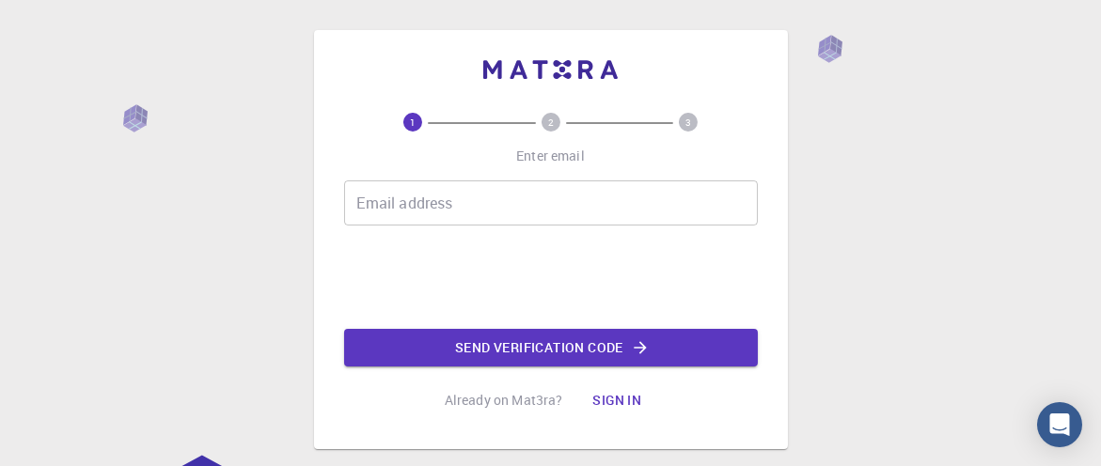
click at [591, 199] on input "Email address" at bounding box center [551, 203] width 414 height 45
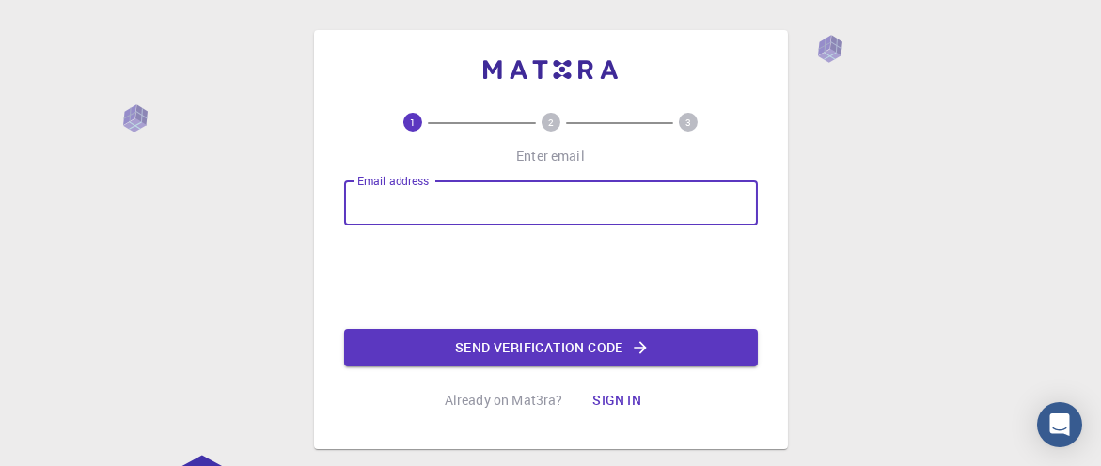
click at [394, 197] on input "Email address" at bounding box center [551, 203] width 414 height 45
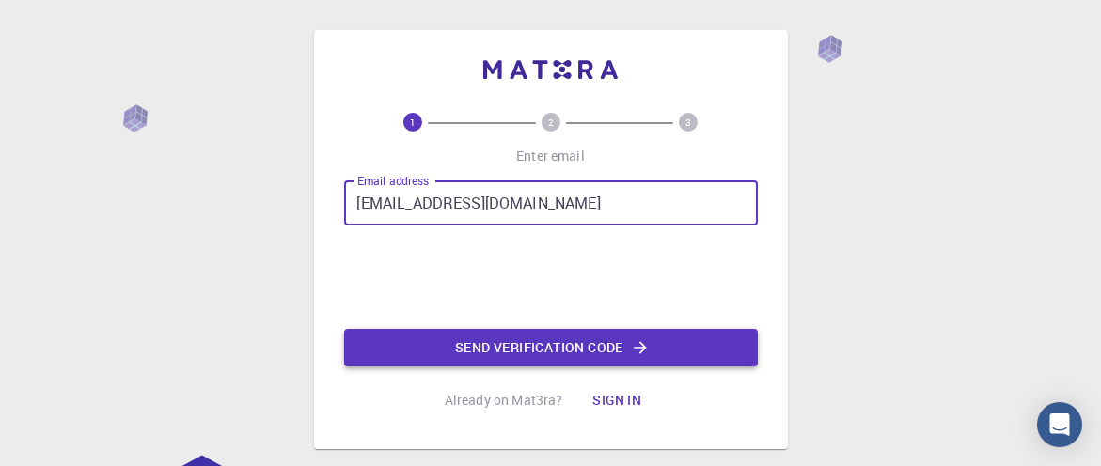
type input "[EMAIL_ADDRESS][DOMAIN_NAME]"
click at [559, 355] on button "Send verification code" at bounding box center [551, 348] width 414 height 38
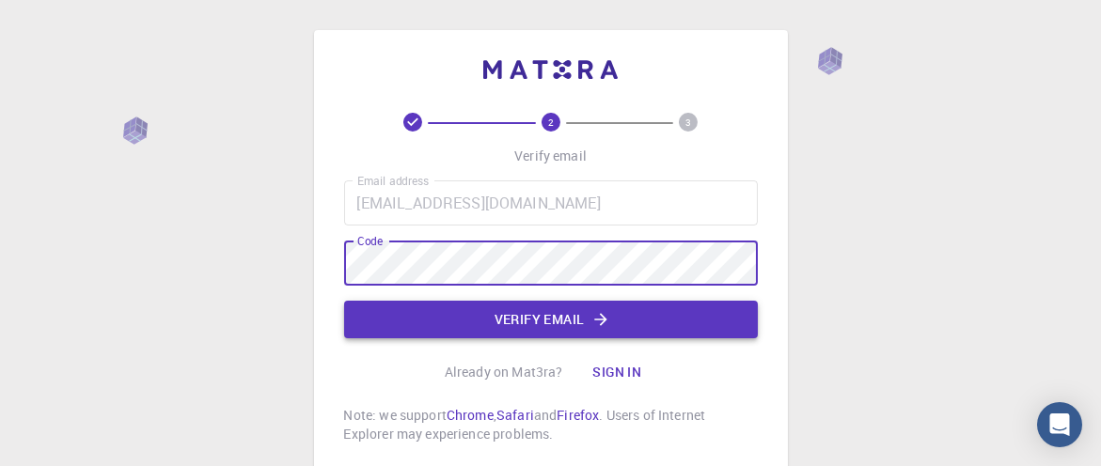
click at [582, 315] on button "Verify email" at bounding box center [551, 320] width 414 height 38
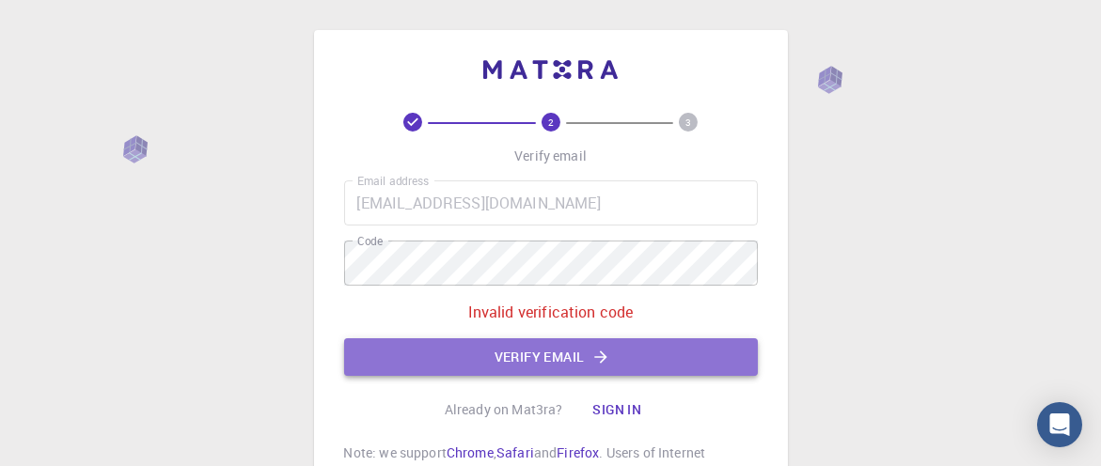
click at [615, 359] on button "Verify email" at bounding box center [551, 358] width 414 height 38
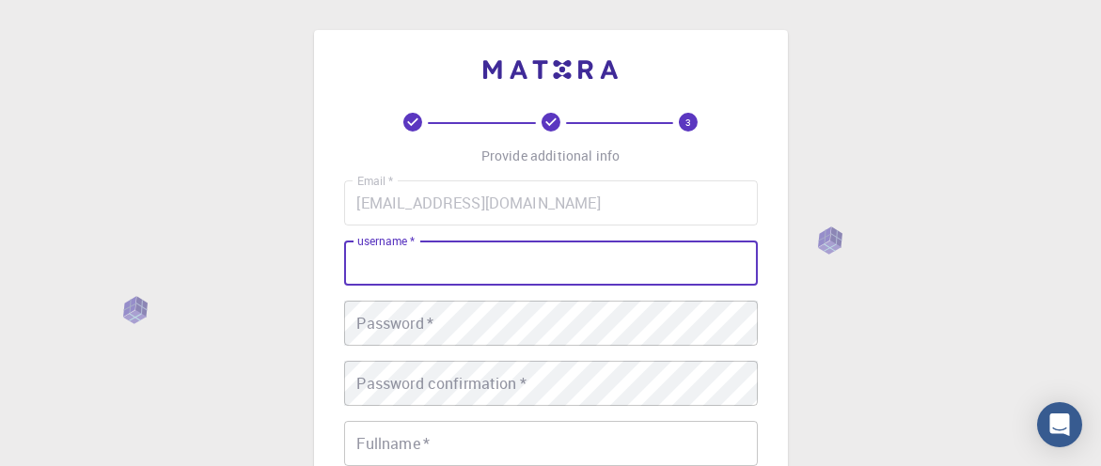
click at [568, 269] on input "username   *" at bounding box center [551, 263] width 414 height 45
click at [462, 250] on input "username   *" at bounding box center [551, 263] width 414 height 45
type input "Hassanhndawy"
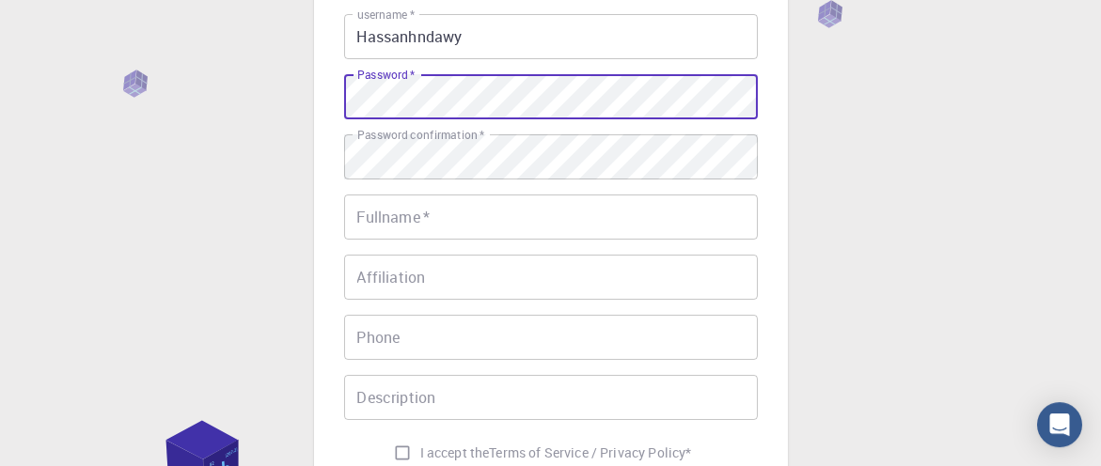
scroll to position [227, 0]
click at [543, 226] on input "Fullname   *" at bounding box center [551, 217] width 414 height 45
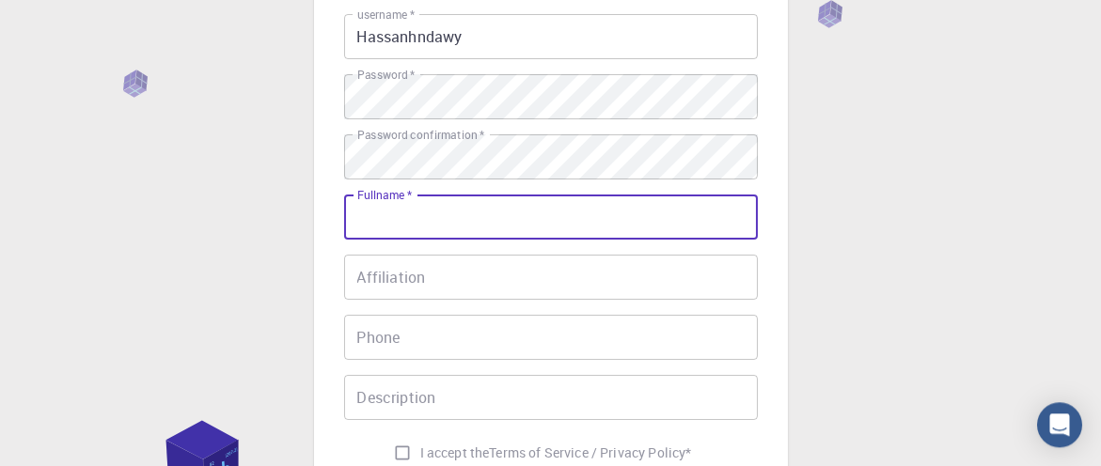
click at [543, 224] on input "Fullname   *" at bounding box center [551, 217] width 414 height 45
click at [543, 221] on input "Fullname   *" at bounding box center [551, 217] width 414 height 45
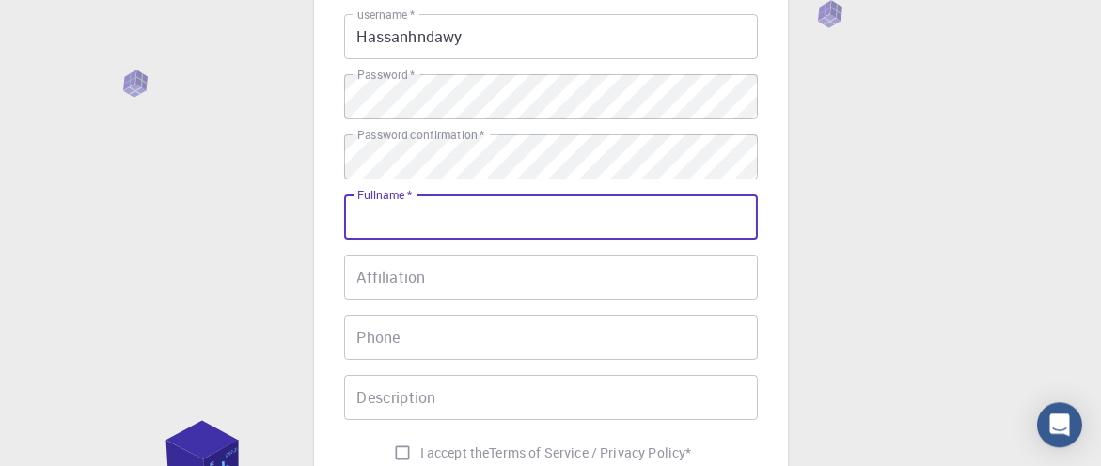
click at [543, 221] on input "Fullname   *" at bounding box center [551, 217] width 414 height 45
type input "[PERSON_NAME]"
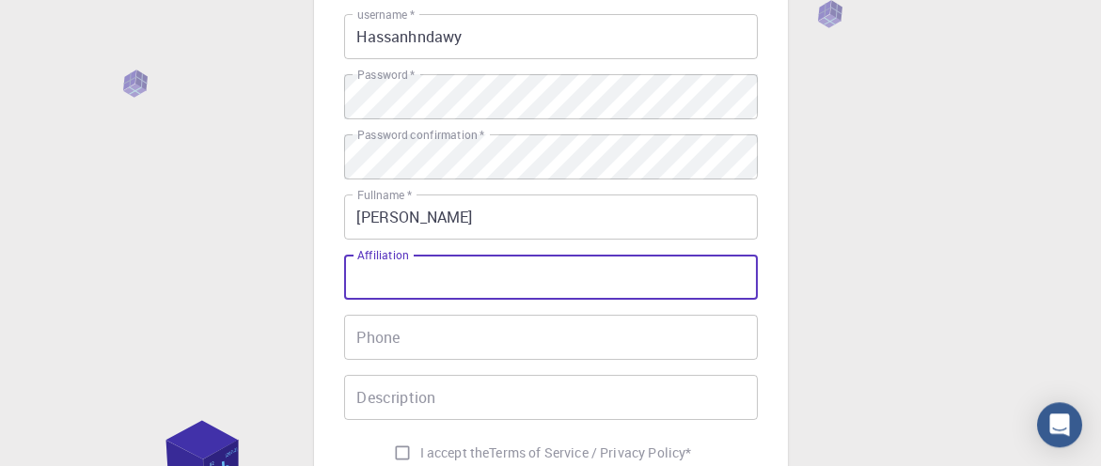
click at [636, 276] on input "Affiliation" at bounding box center [551, 277] width 414 height 45
type input "pHD"
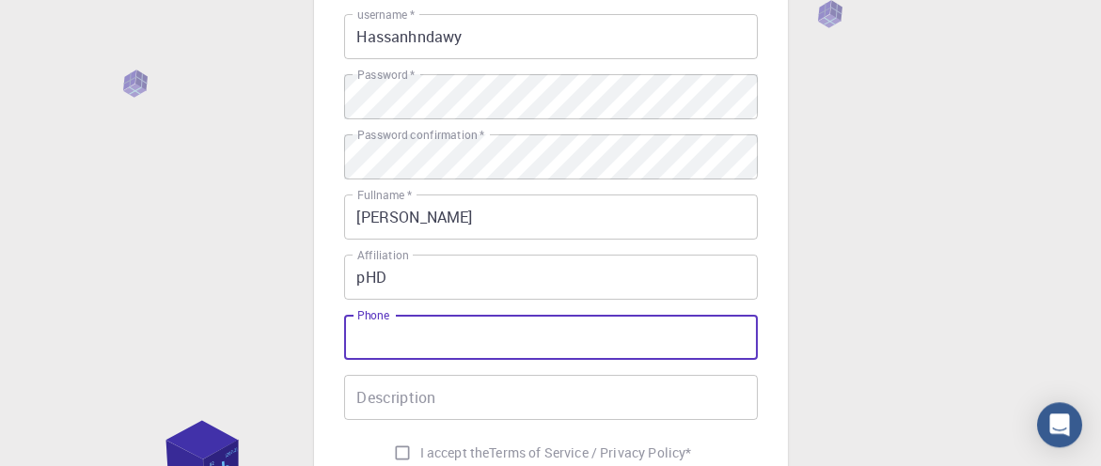
click at [509, 324] on input "Phone" at bounding box center [551, 337] width 414 height 45
click at [515, 340] on input "Phone" at bounding box center [551, 337] width 414 height 45
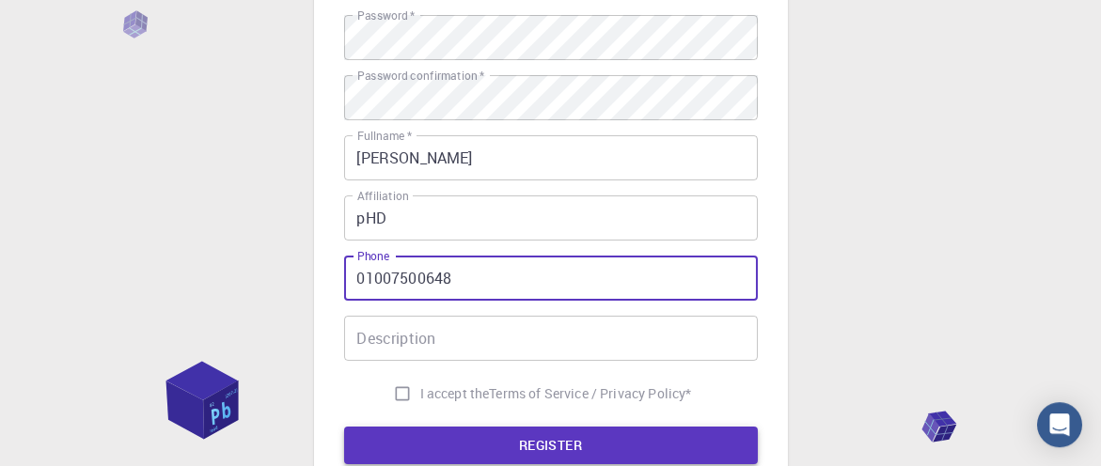
scroll to position [378, 0]
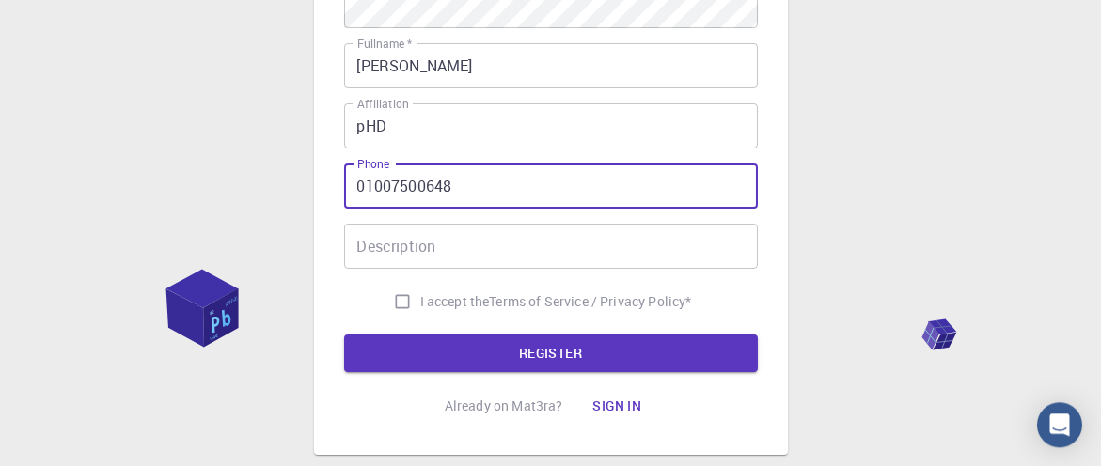
type input "01007500648"
click at [498, 241] on input "Description" at bounding box center [551, 246] width 414 height 45
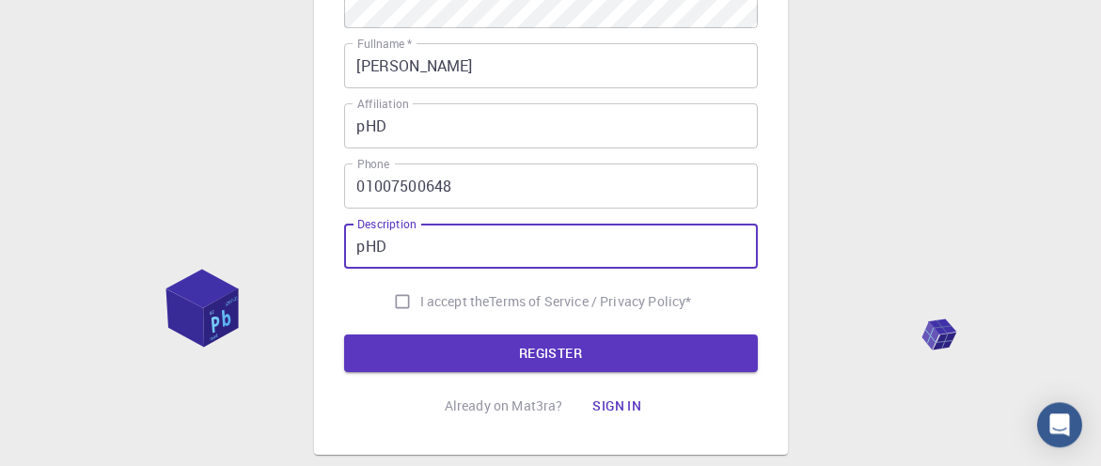
type input "pHD"
click at [398, 303] on input "I accept the Terms of Service / Privacy Policy *" at bounding box center [403, 302] width 36 height 36
checkbox input "true"
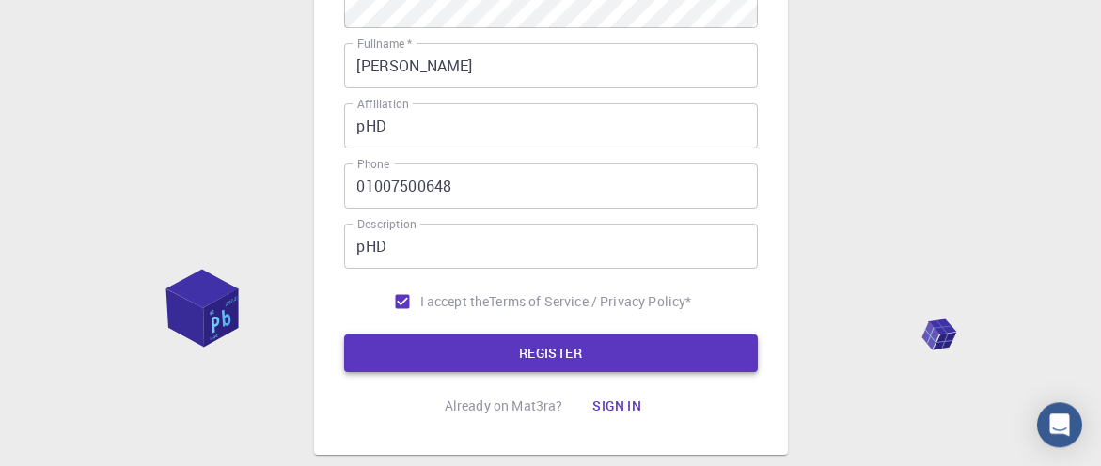
click at [541, 355] on button "REGISTER" at bounding box center [551, 354] width 414 height 38
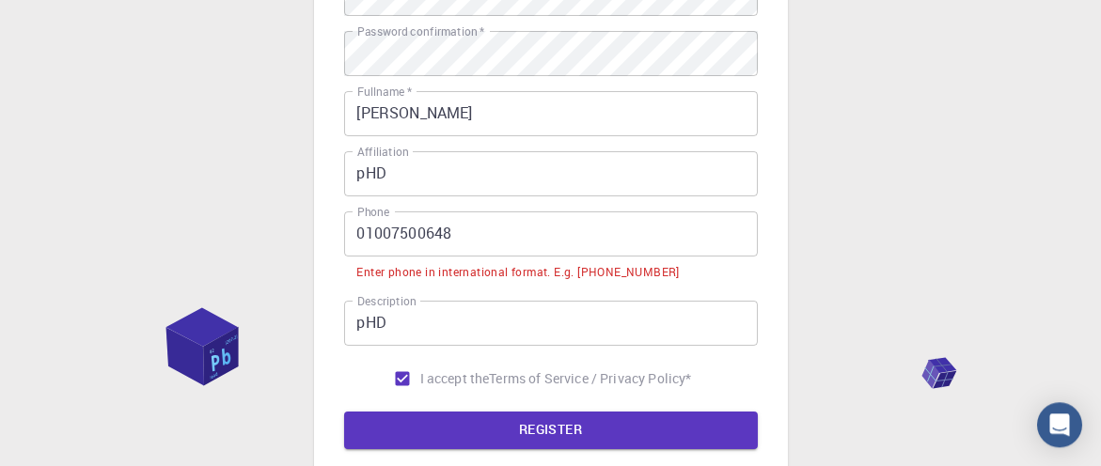
scroll to position [426, 0]
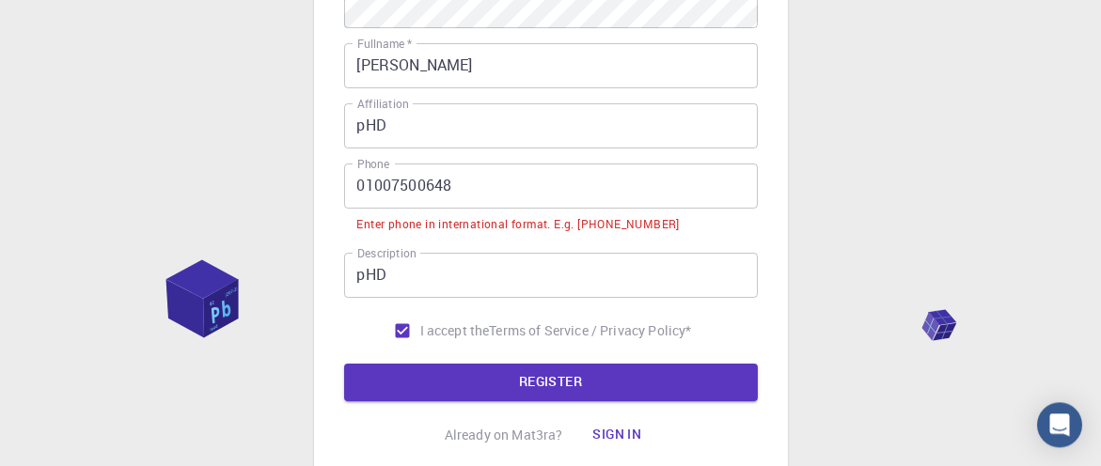
click at [356, 189] on input "01007500648" at bounding box center [551, 186] width 414 height 45
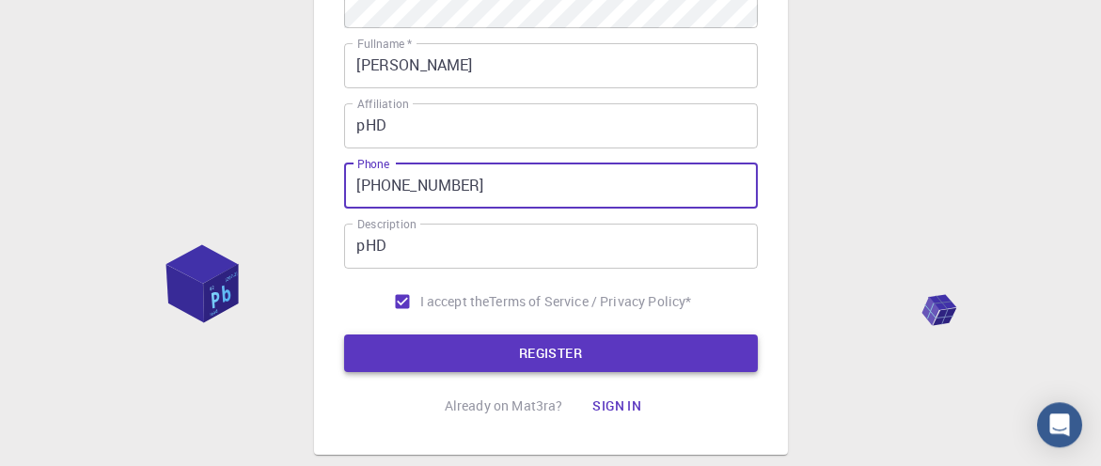
type input "[PHONE_NUMBER]"
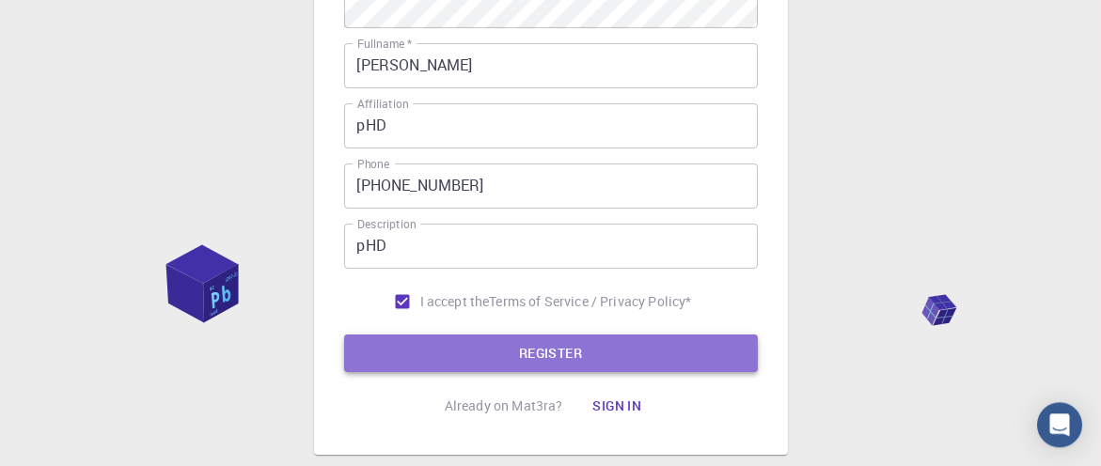
click at [528, 349] on button "REGISTER" at bounding box center [551, 354] width 414 height 38
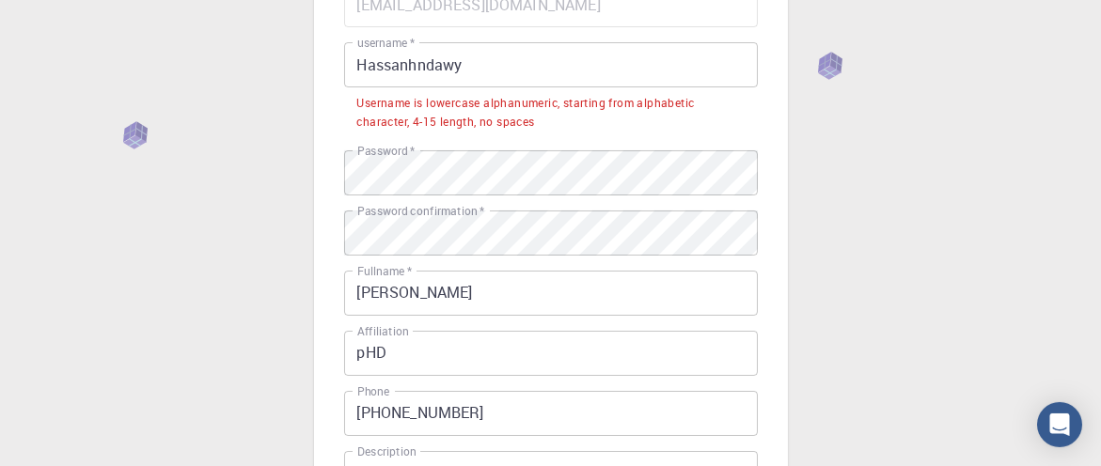
scroll to position [123, 0]
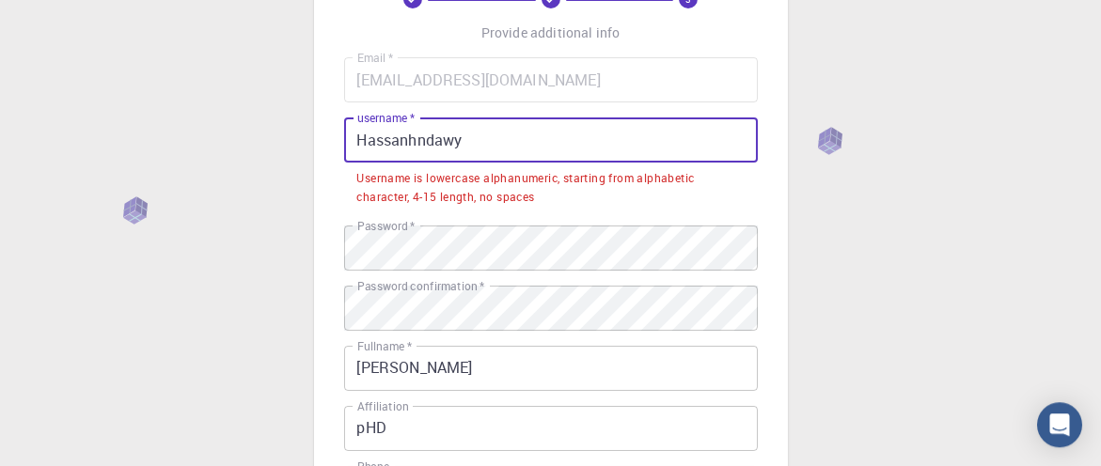
click at [365, 138] on input "Hassanhndawy" at bounding box center [551, 140] width 414 height 45
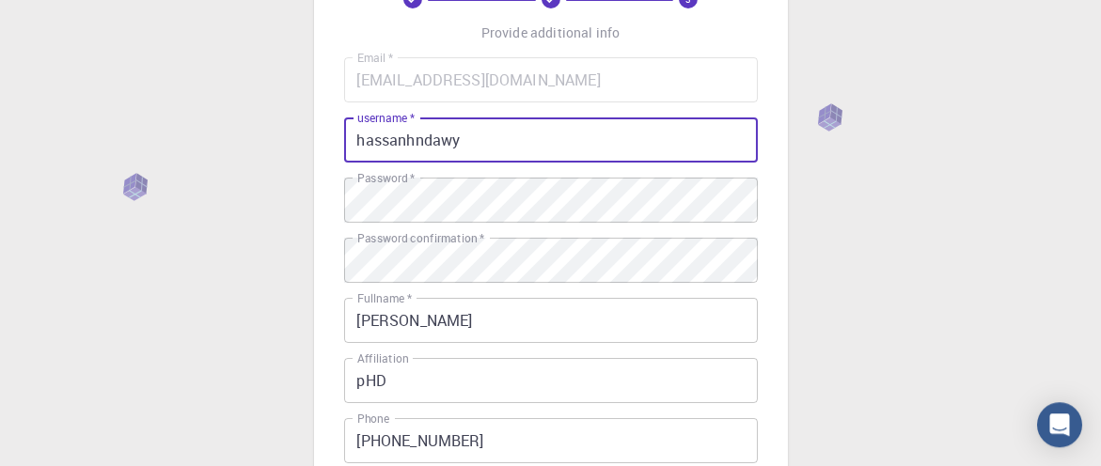
type input "hassanhndawy"
click at [904, 186] on div "3 Provide additional info Email   * [EMAIL_ADDRESS][DOMAIN_NAME] Email   * user…" at bounding box center [550, 355] width 1101 height 957
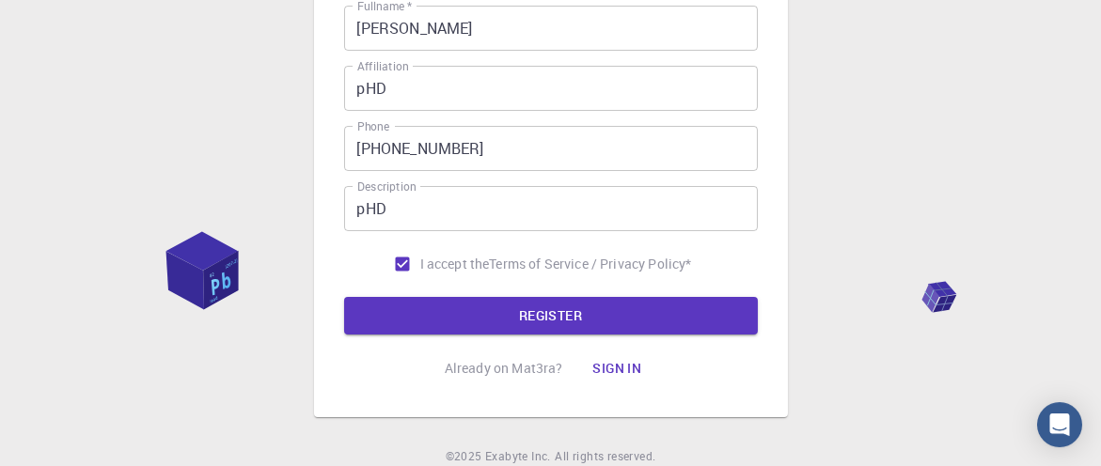
scroll to position [426, 0]
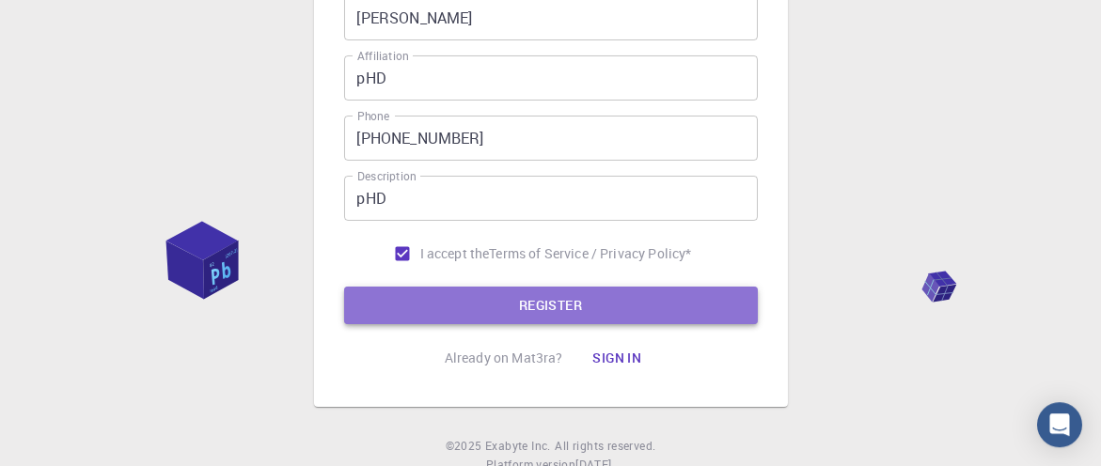
click at [599, 308] on button "REGISTER" at bounding box center [551, 306] width 414 height 38
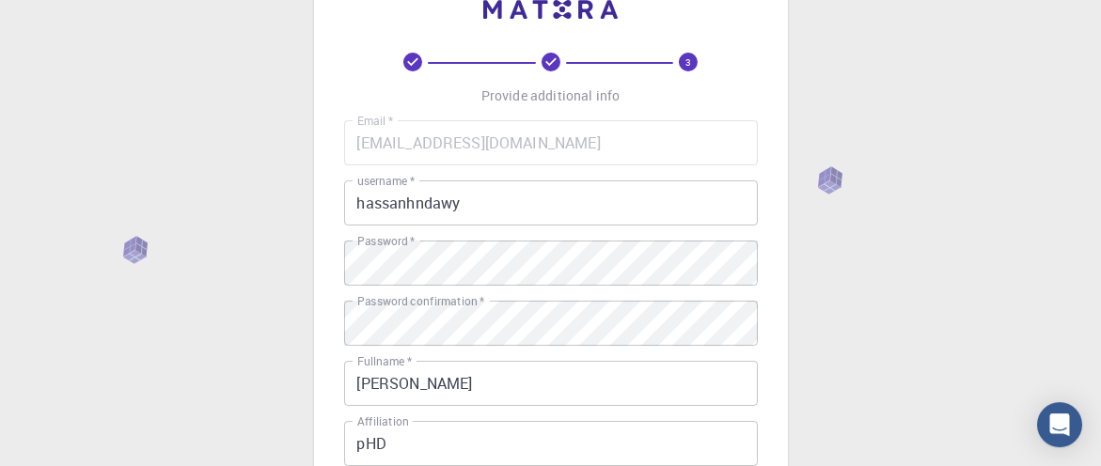
scroll to position [35, 0]
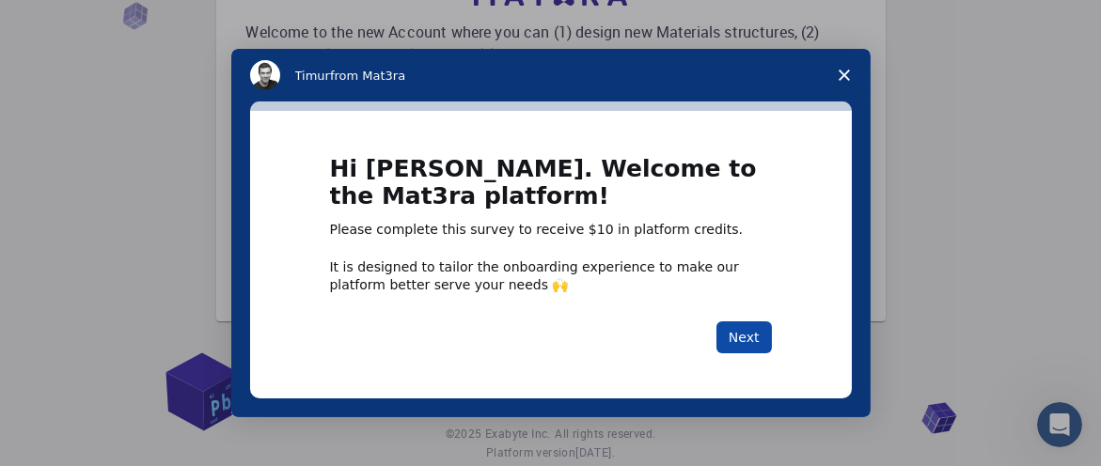
click at [747, 335] on button "Next" at bounding box center [744, 338] width 55 height 32
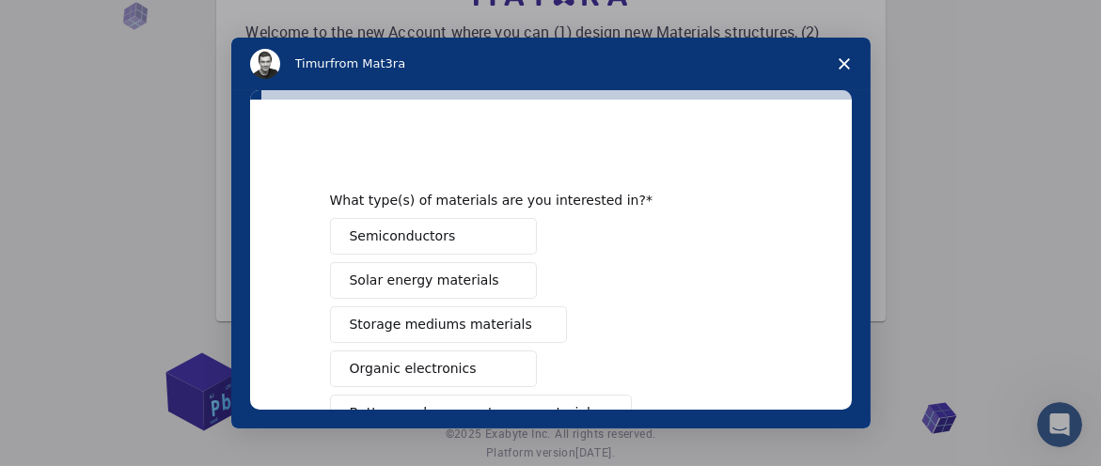
scroll to position [78, 0]
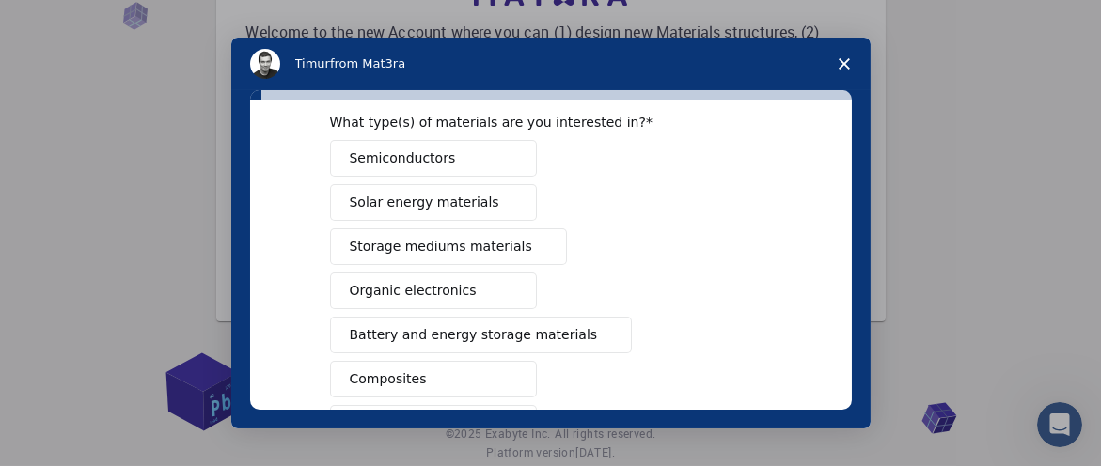
click at [472, 294] on button "Organic electronics" at bounding box center [433, 291] width 207 height 37
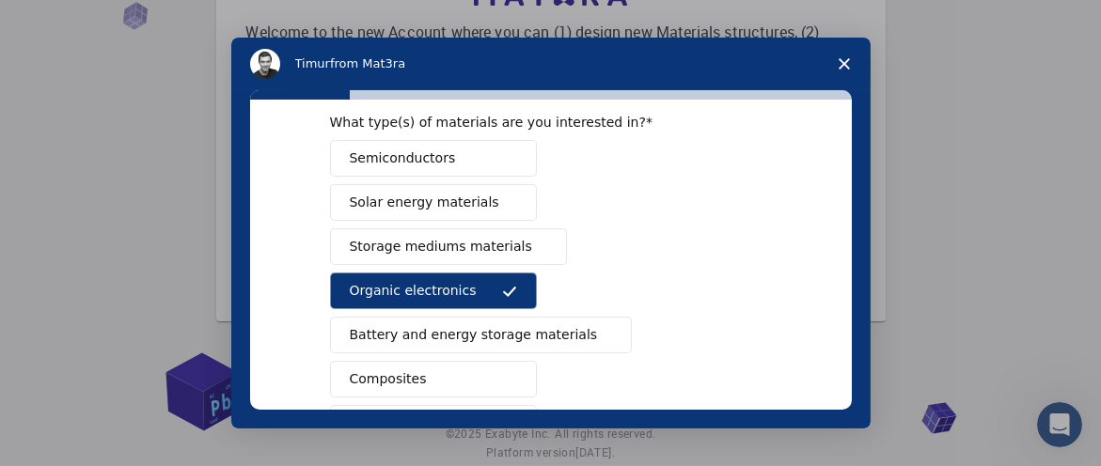
scroll to position [0, 0]
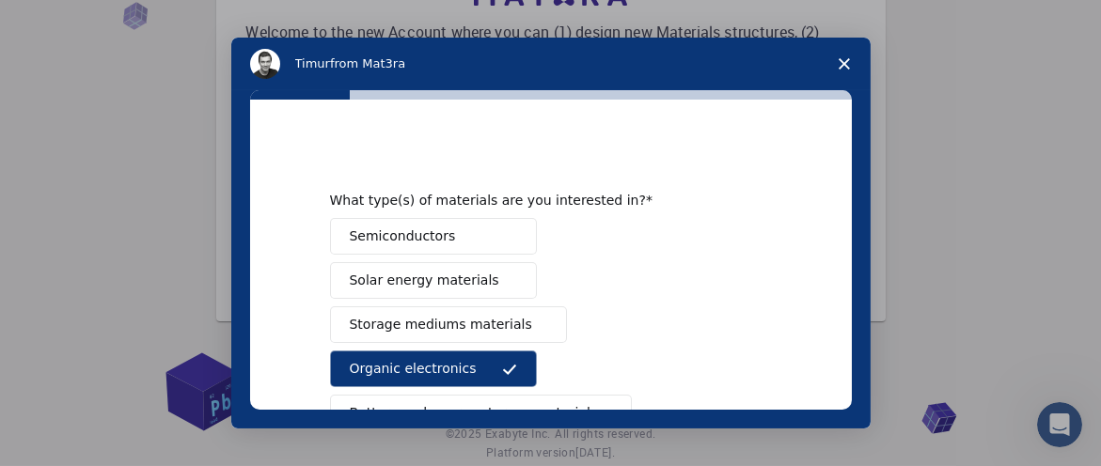
click at [481, 287] on button "Solar energy materials" at bounding box center [433, 280] width 207 height 37
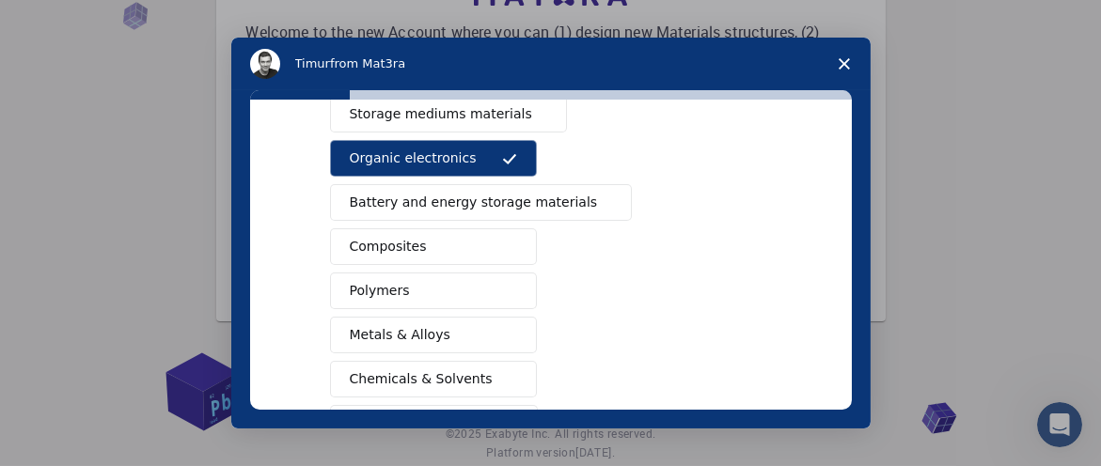
scroll to position [234, 0]
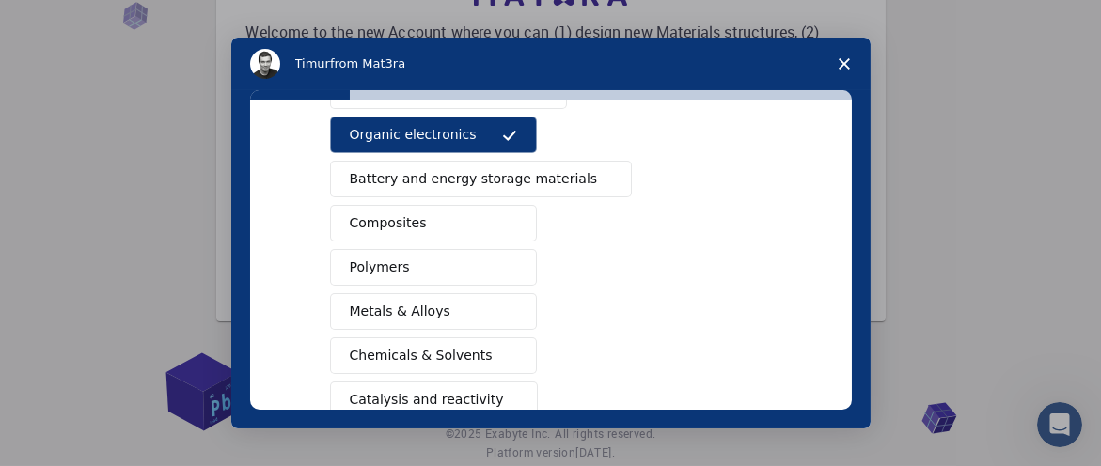
click at [536, 184] on span "Battery and energy storage materials" at bounding box center [474, 179] width 248 height 20
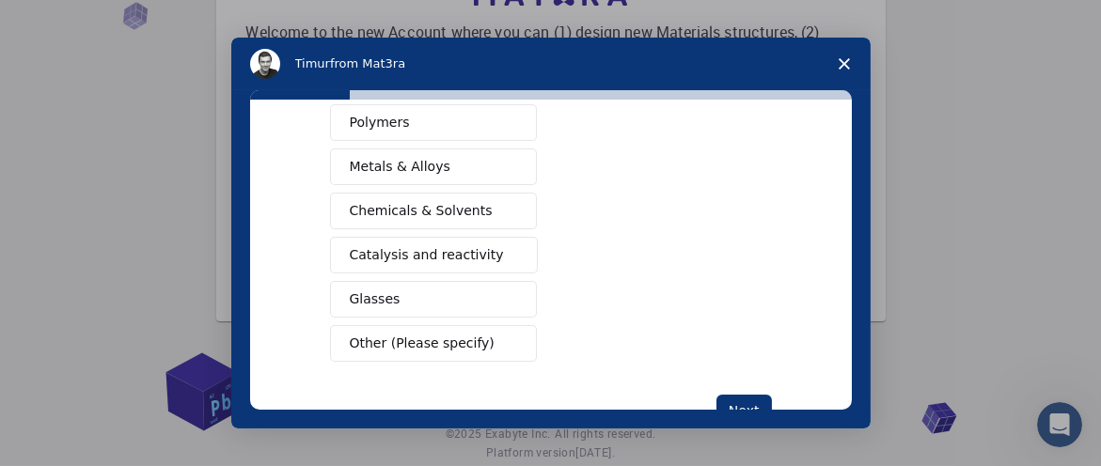
scroll to position [391, 0]
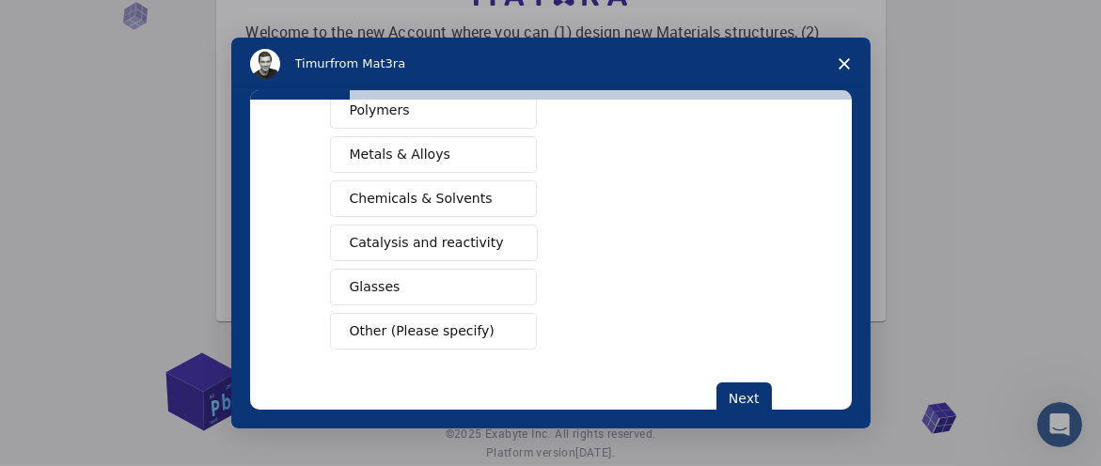
click at [470, 233] on span "Catalysis and reactivity" at bounding box center [427, 243] width 154 height 20
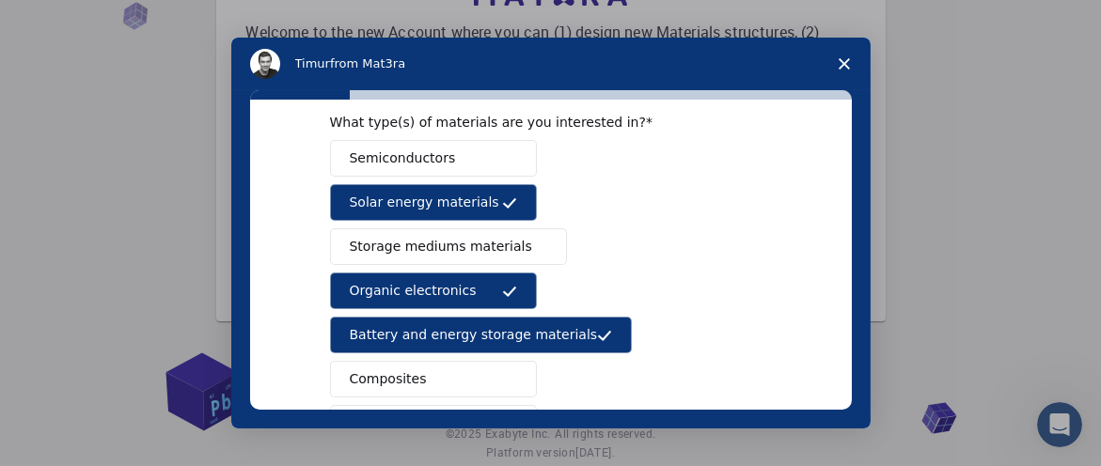
scroll to position [234, 0]
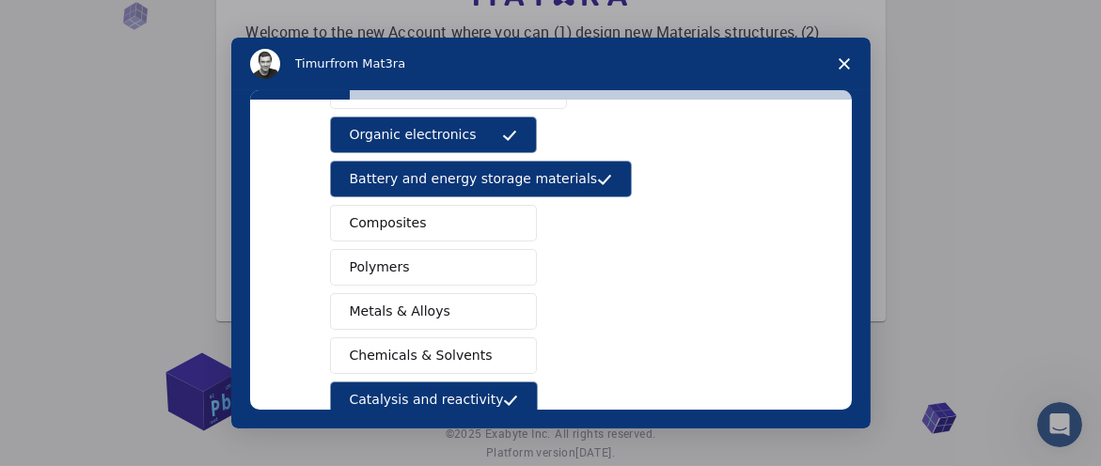
click at [466, 226] on button "Composites" at bounding box center [433, 223] width 207 height 37
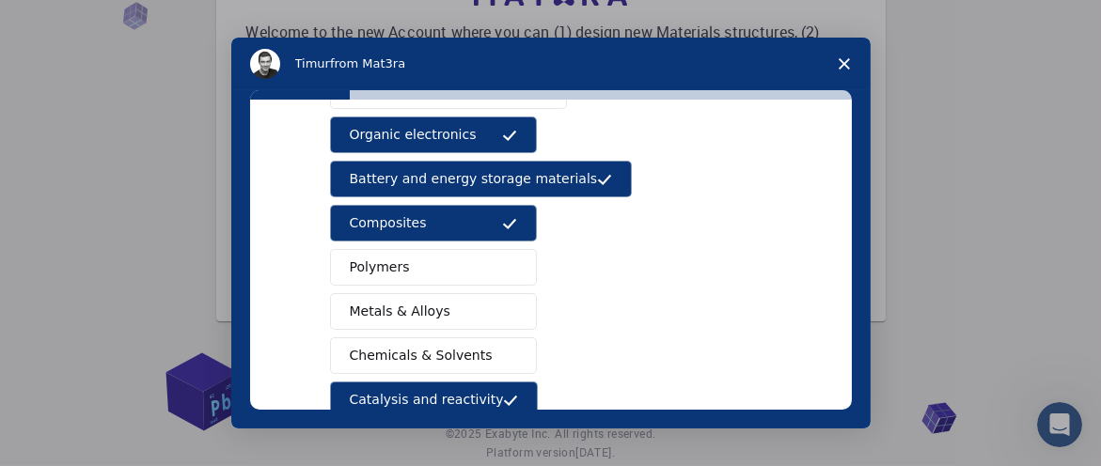
click at [454, 258] on button "Polymers" at bounding box center [433, 267] width 207 height 37
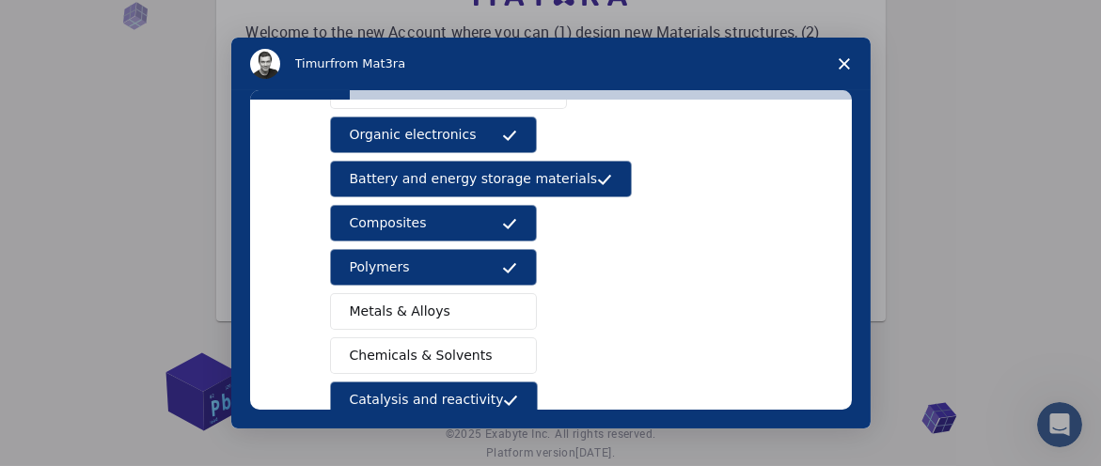
scroll to position [78, 0]
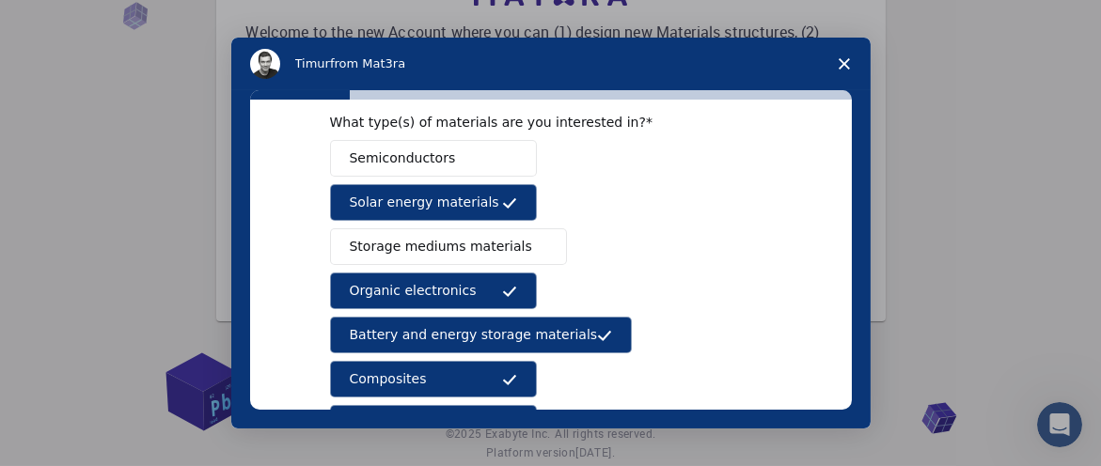
click at [481, 243] on span "Storage mediums materials" at bounding box center [441, 247] width 182 height 20
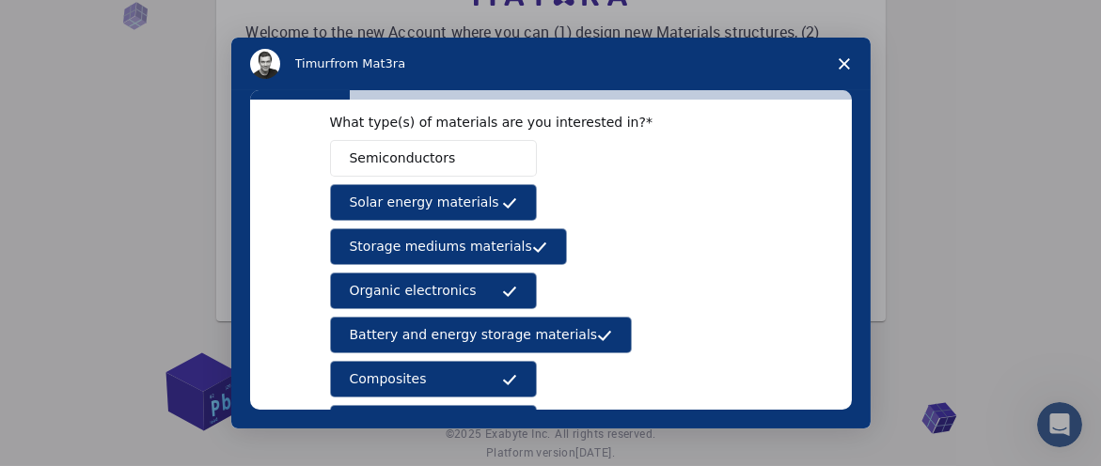
click at [461, 157] on button "Semiconductors" at bounding box center [433, 158] width 207 height 37
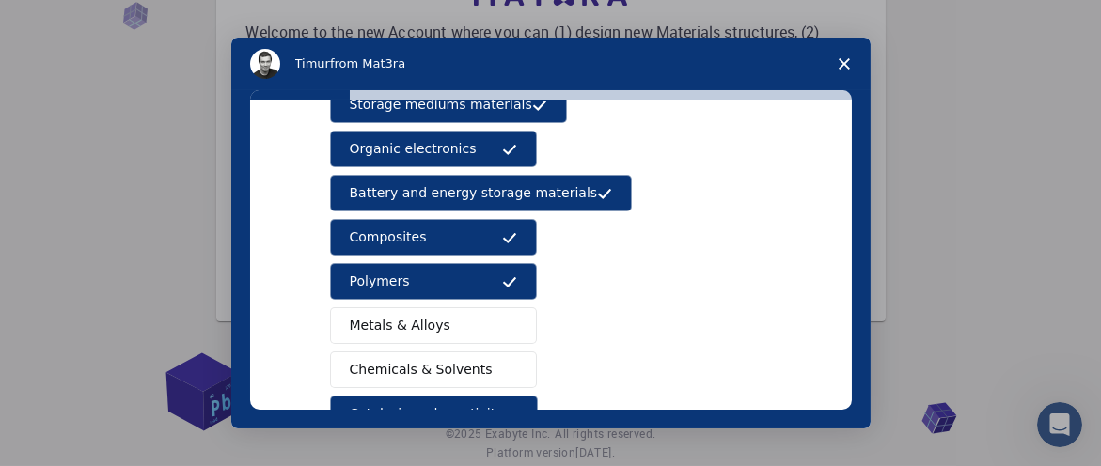
scroll to position [391, 0]
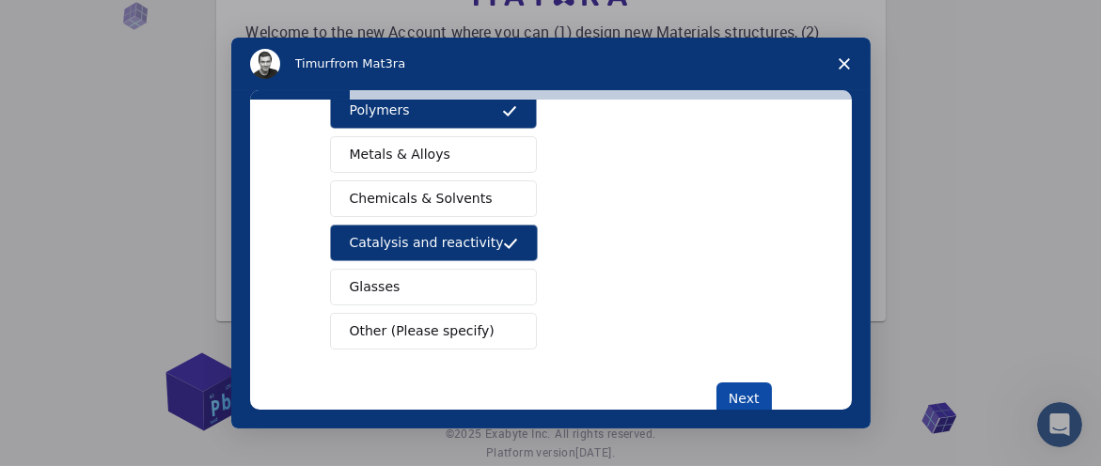
click at [737, 385] on button "Next" at bounding box center [744, 399] width 55 height 32
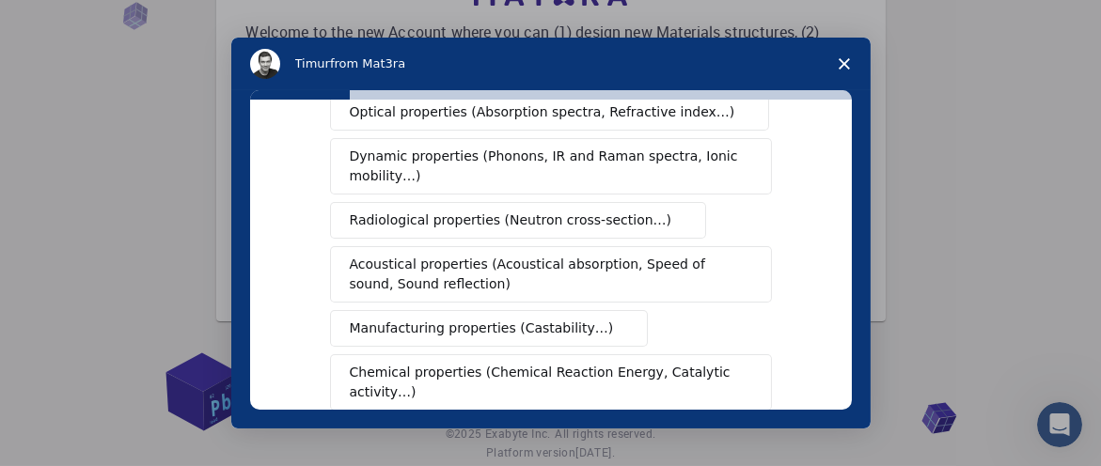
scroll to position [0, 0]
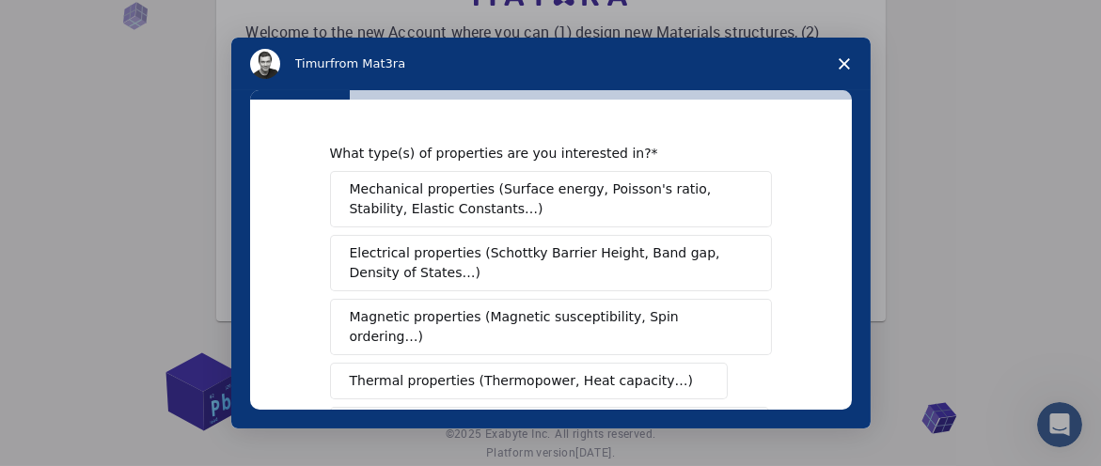
click at [500, 262] on span "Electrical properties (Schottky Barrier Height, Band gap, Density of States…)" at bounding box center [545, 263] width 391 height 39
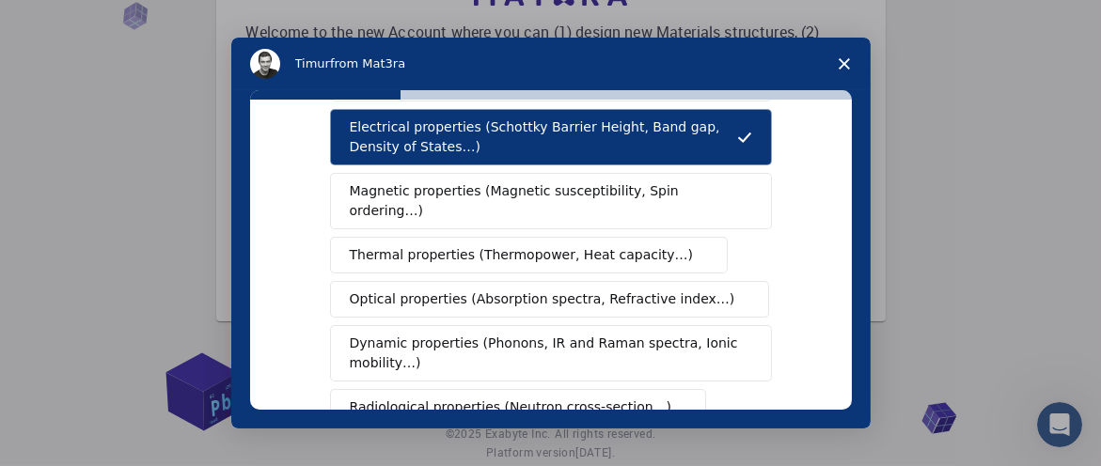
scroll to position [156, 0]
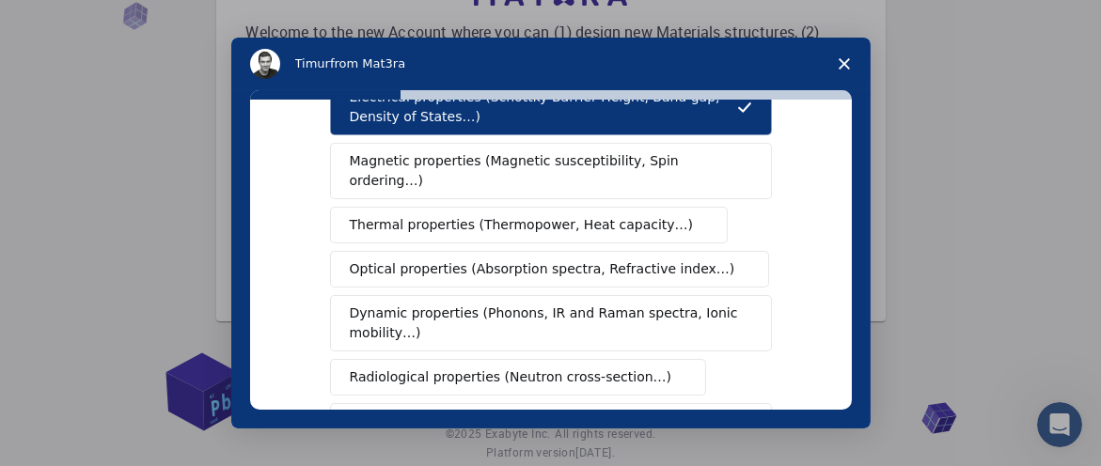
click at [621, 260] on span "Optical properties (Absorption spectra, Refractive index…)" at bounding box center [543, 270] width 386 height 20
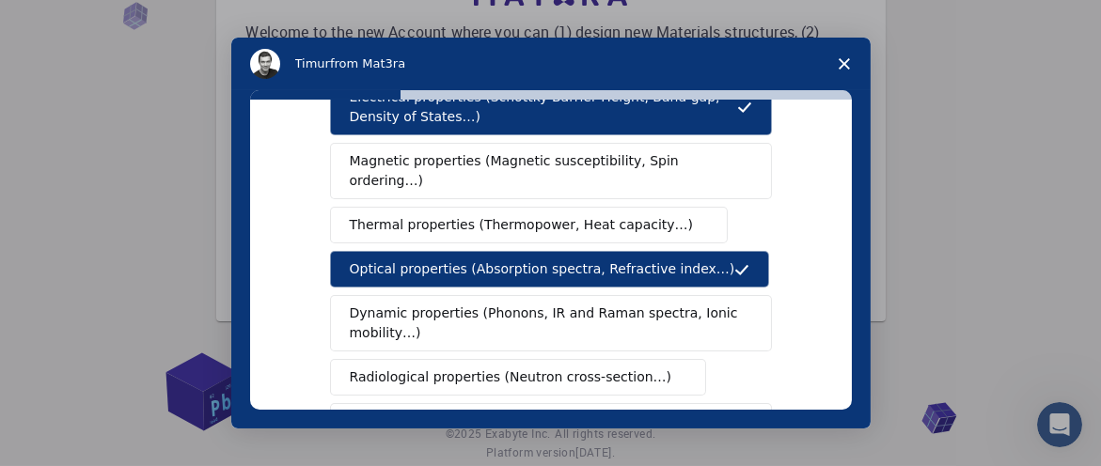
scroll to position [234, 0]
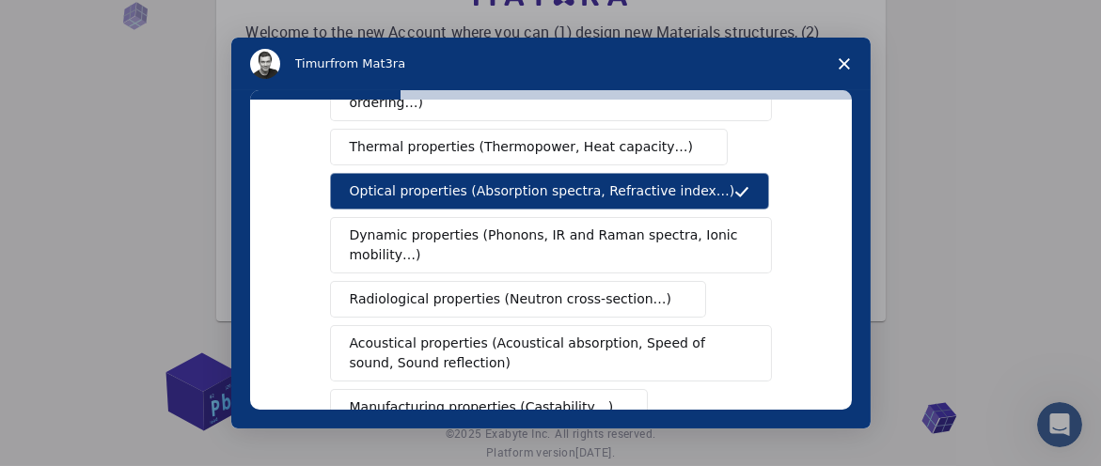
click at [686, 235] on span "Dynamic properties (Phonons, IR and Raman spectra, Ionic mobility…)" at bounding box center [545, 245] width 390 height 39
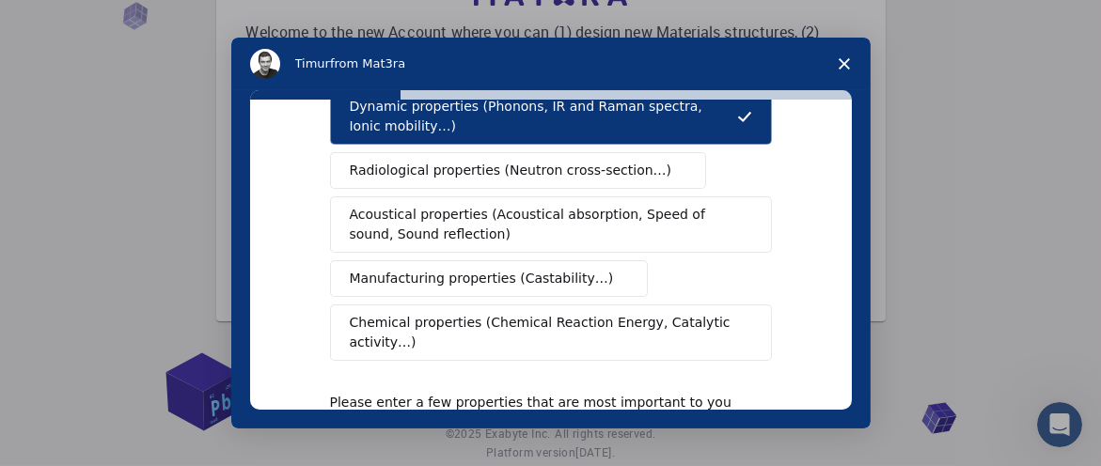
scroll to position [391, 0]
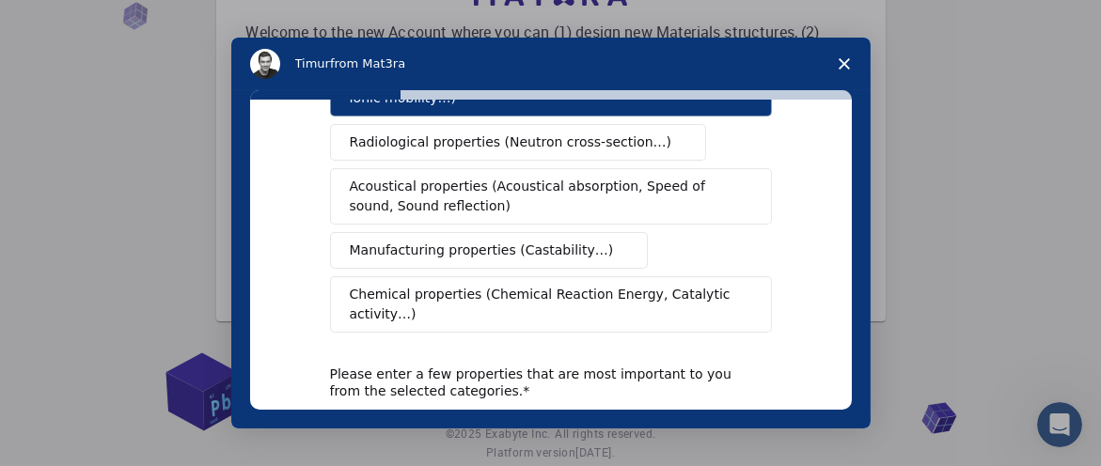
click at [686, 285] on span "Chemical properties (Chemical Reaction Energy, Catalytic activity…)" at bounding box center [544, 304] width 389 height 39
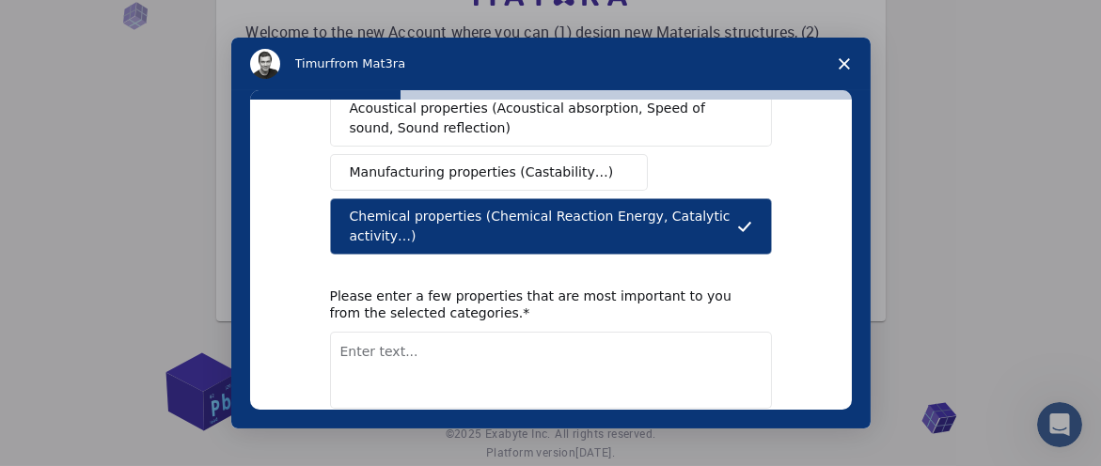
scroll to position [530, 0]
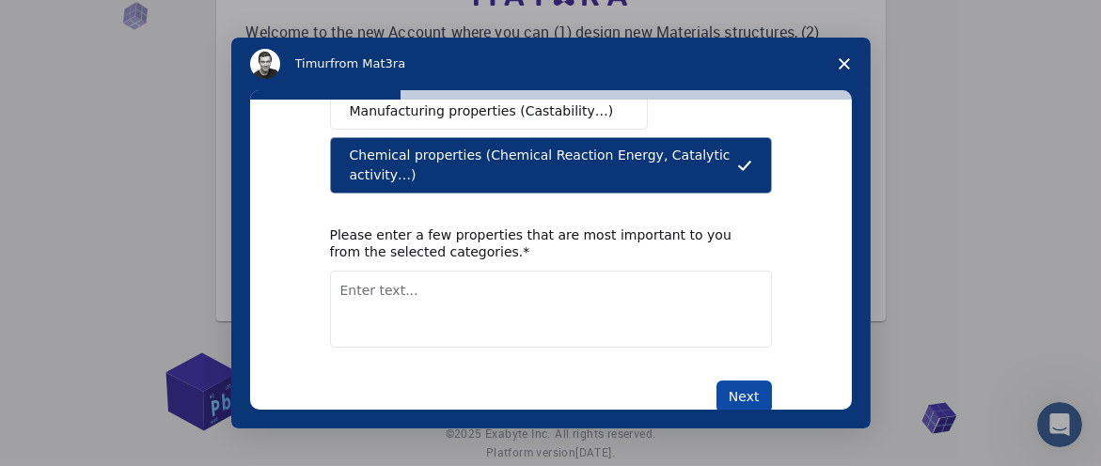
click at [754, 381] on button "Next" at bounding box center [744, 397] width 55 height 32
click at [520, 321] on textarea "Enter text..." at bounding box center [551, 309] width 442 height 77
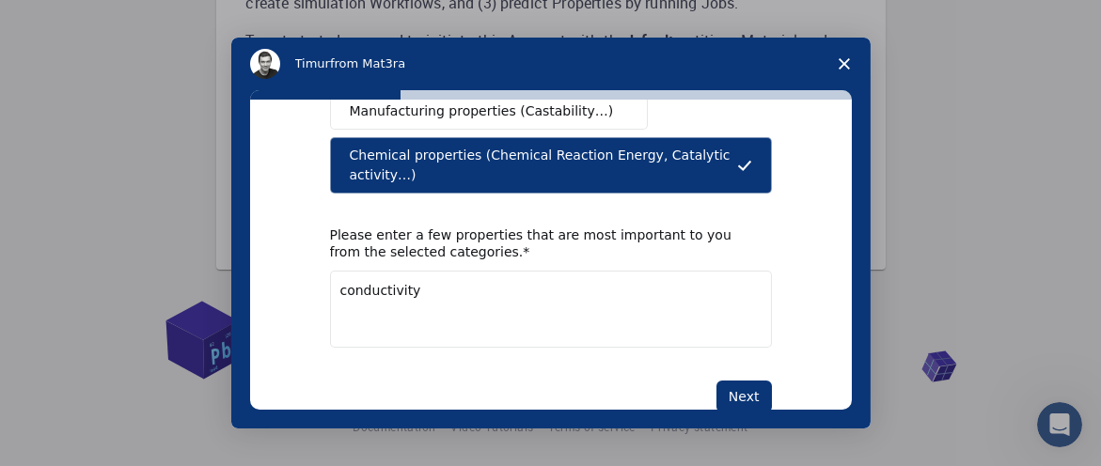
scroll to position [127, 0]
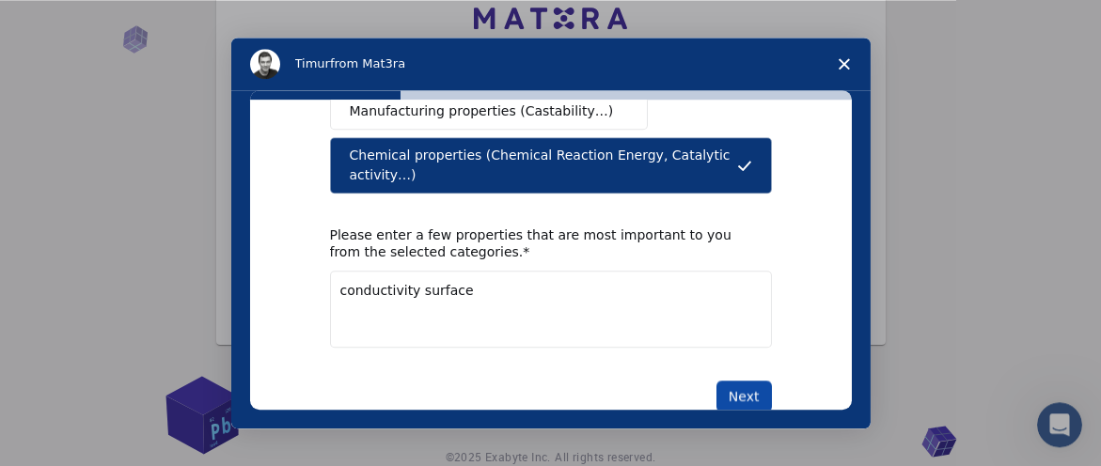
type textarea "conductivity surface"
click at [727, 381] on button "Next" at bounding box center [744, 397] width 55 height 32
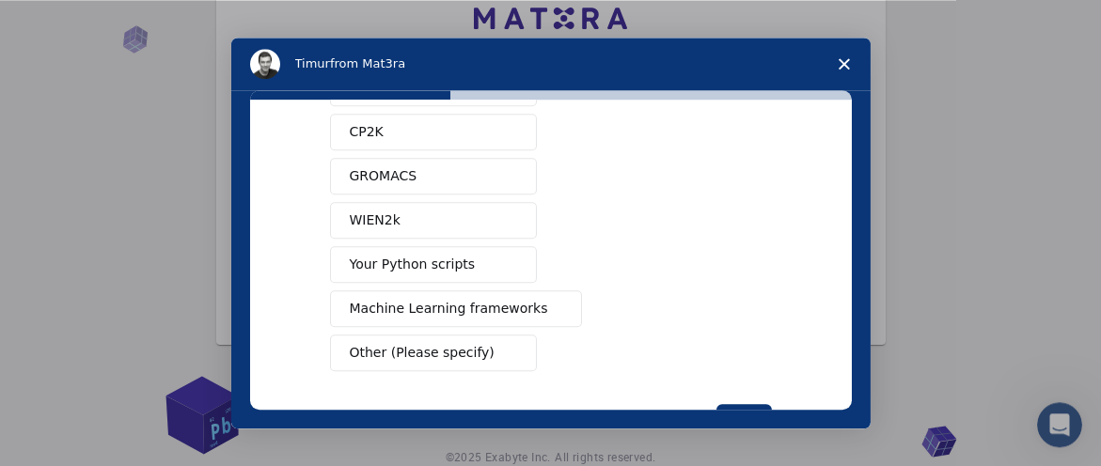
scroll to position [297, 0]
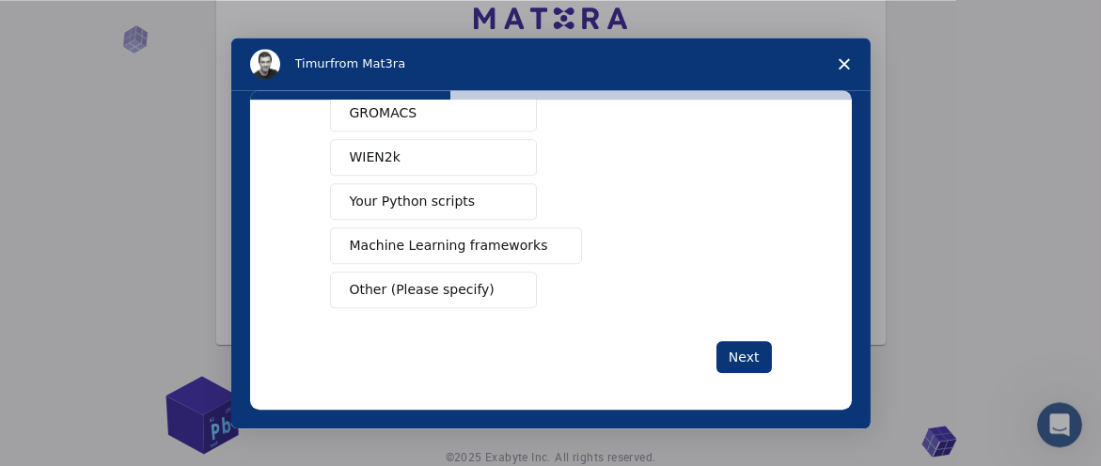
click at [450, 285] on span "Other (Please specify)" at bounding box center [422, 290] width 145 height 20
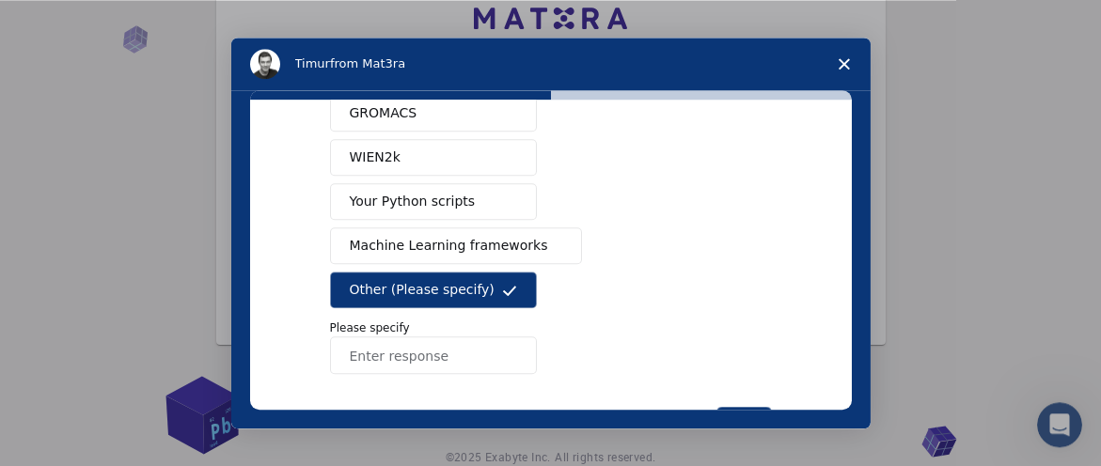
click at [432, 353] on input "Enter response" at bounding box center [433, 356] width 207 height 38
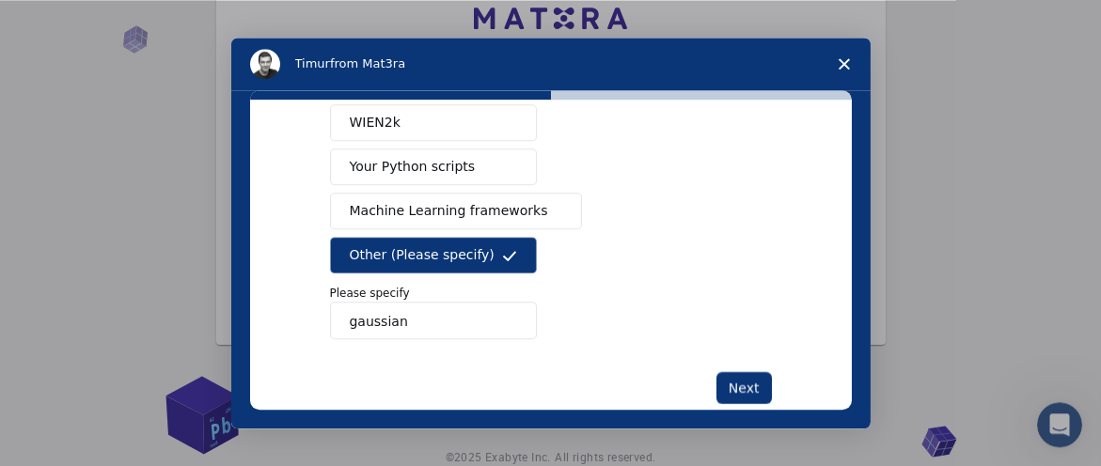
scroll to position [364, 0]
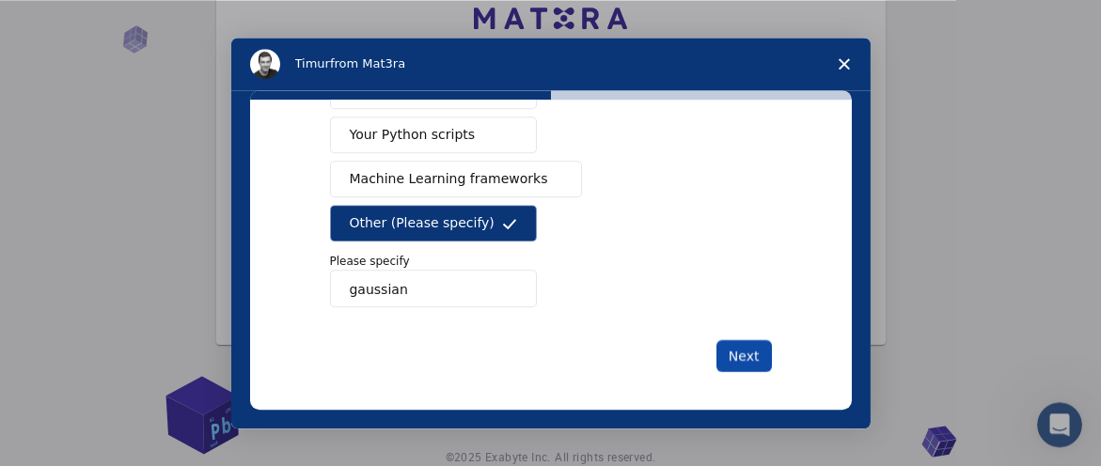
type input "gaussian"
click at [756, 345] on button "Next" at bounding box center [744, 356] width 55 height 32
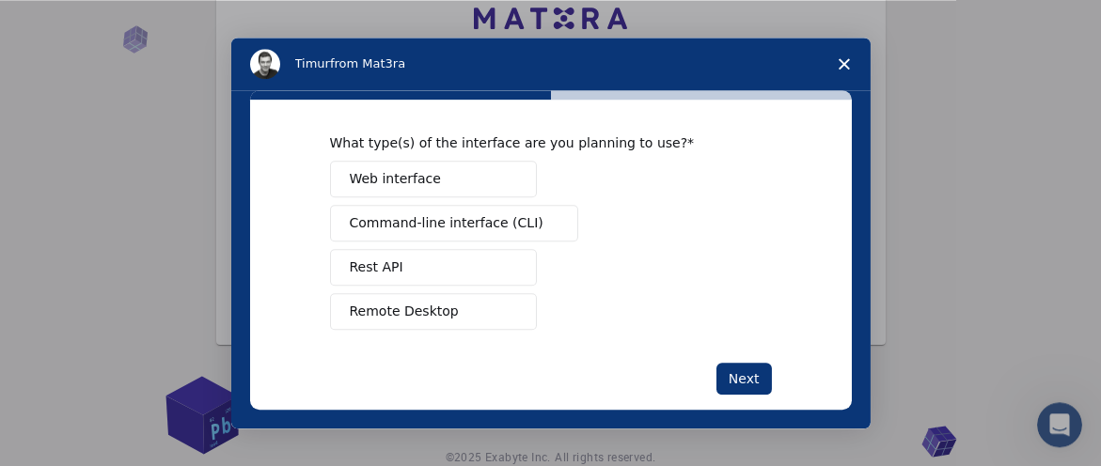
scroll to position [0, 0]
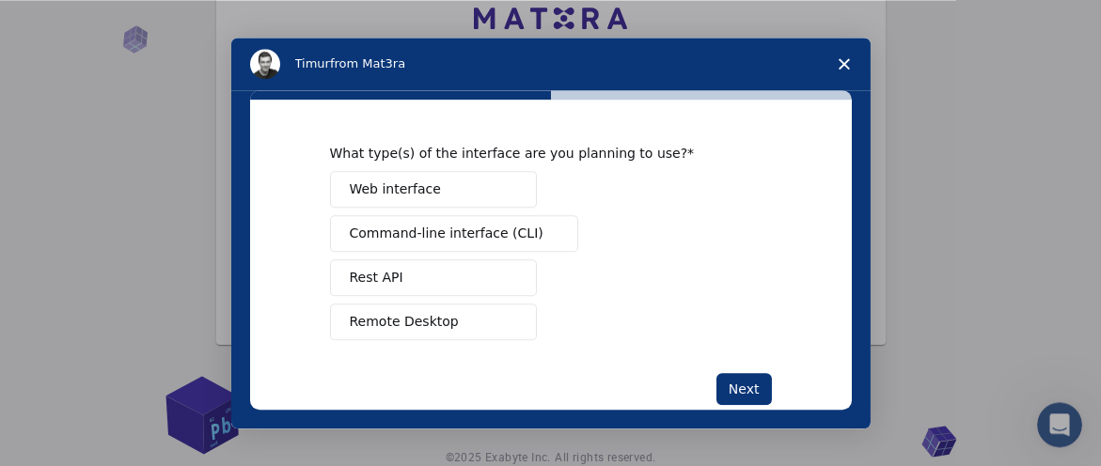
click at [482, 189] on button "Web interface" at bounding box center [433, 189] width 207 height 37
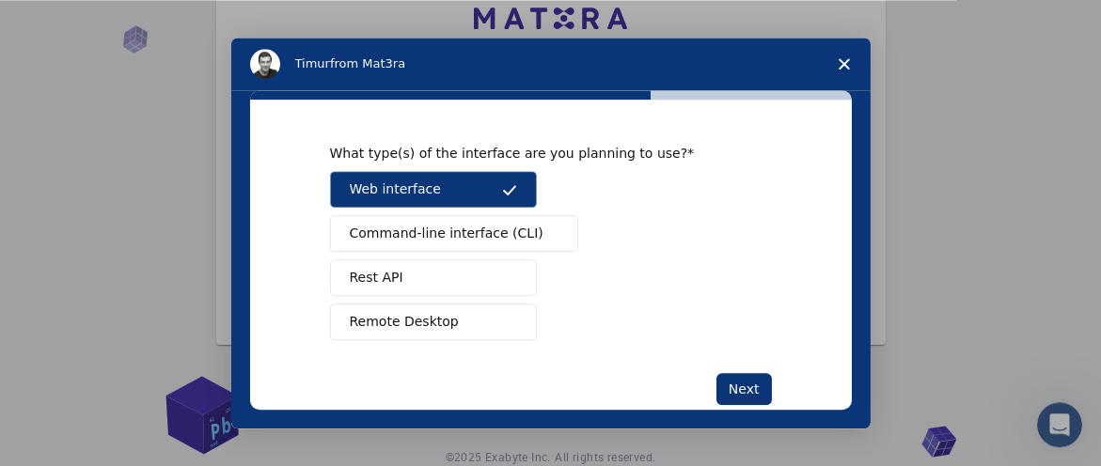
click at [543, 235] on span "Intercom messenger" at bounding box center [550, 234] width 15 height 15
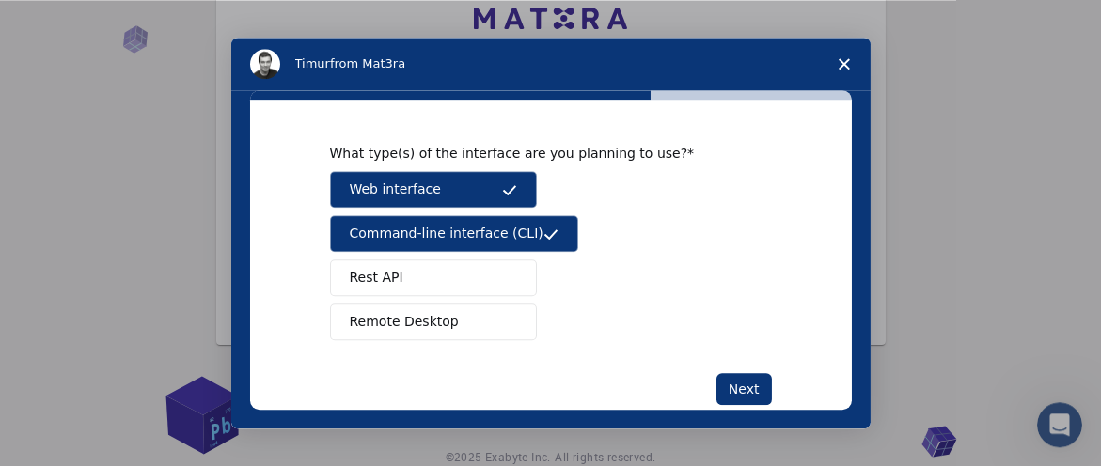
click at [518, 276] on button "Rest API" at bounding box center [433, 278] width 207 height 37
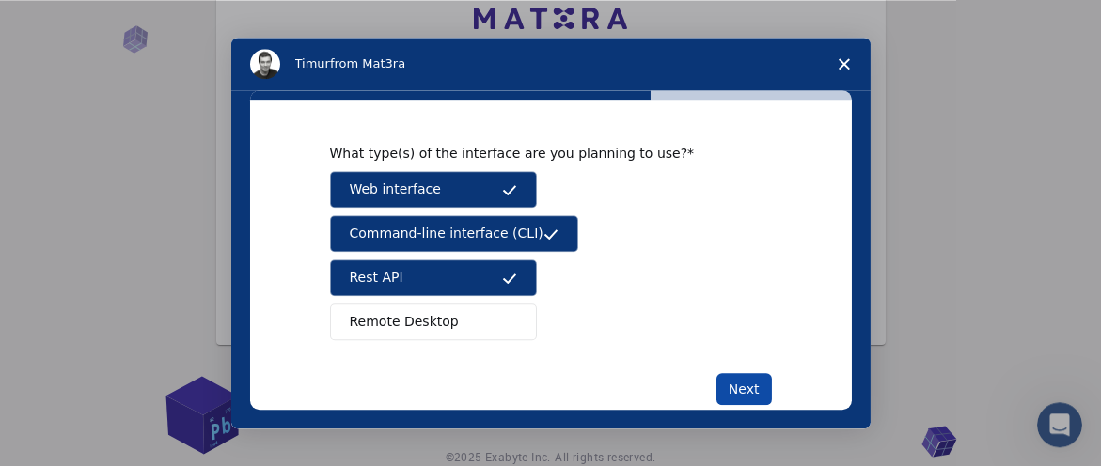
click at [745, 386] on button "Next" at bounding box center [744, 389] width 55 height 32
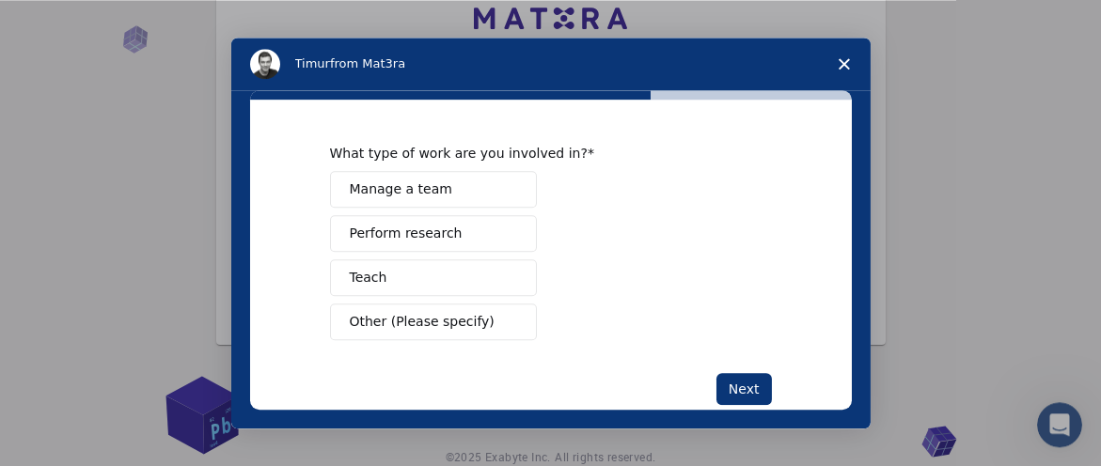
click at [456, 228] on button "Perform research" at bounding box center [433, 233] width 207 height 37
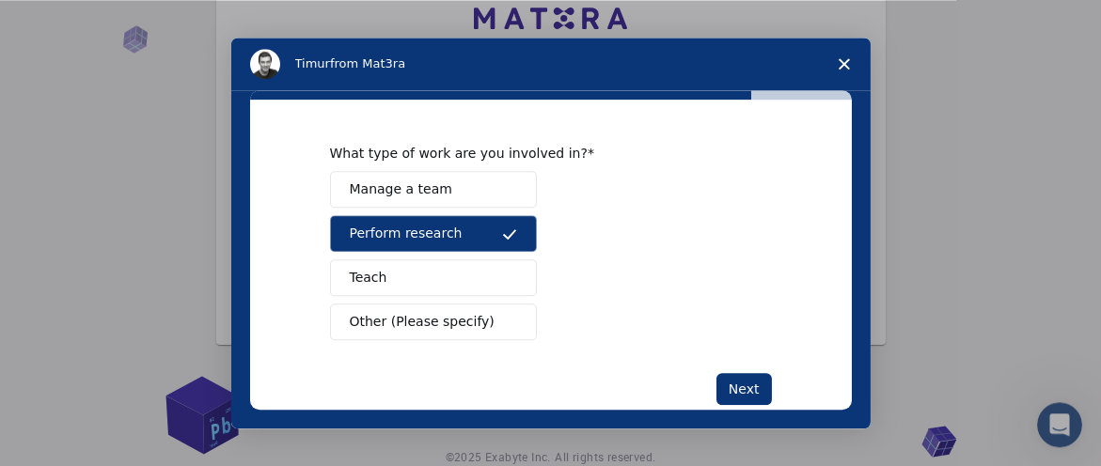
click at [456, 280] on button "Teach" at bounding box center [433, 278] width 207 height 37
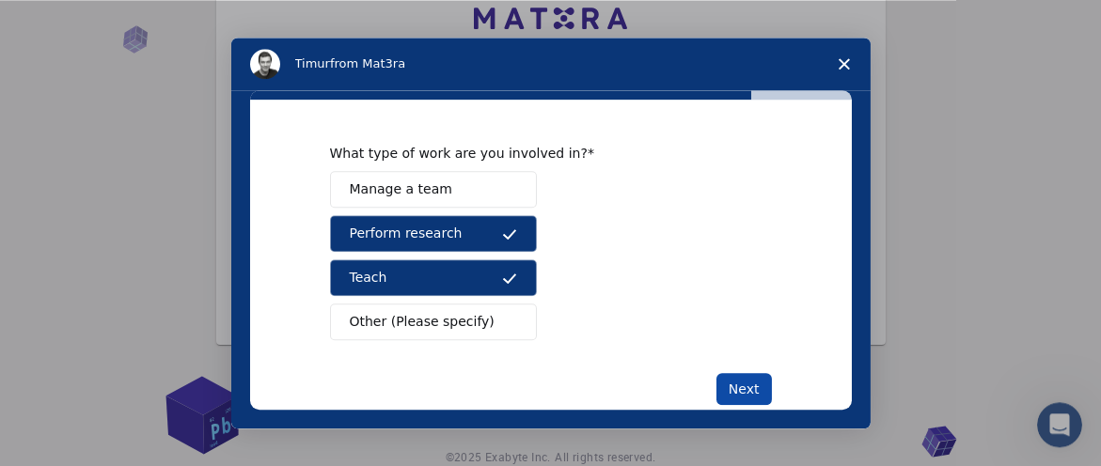
click at [731, 385] on button "Next" at bounding box center [744, 389] width 55 height 32
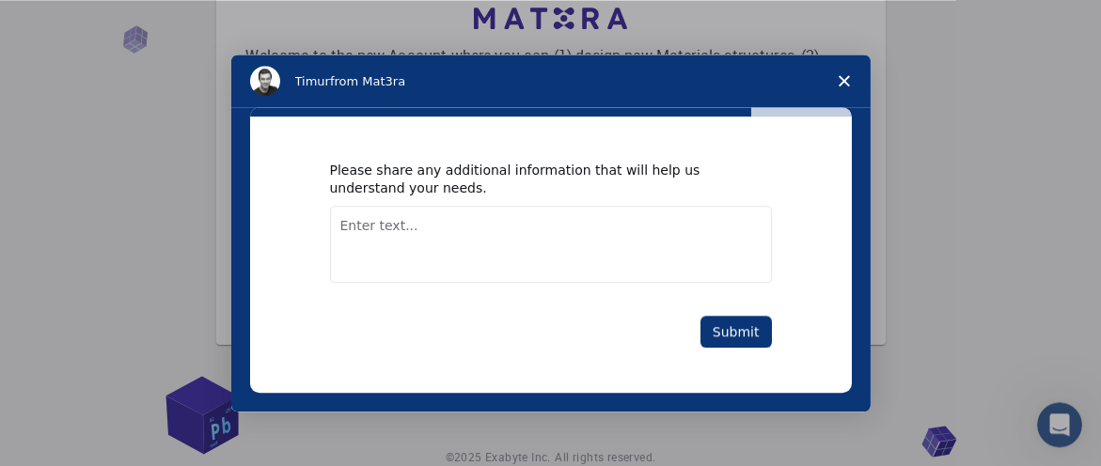
click at [423, 243] on textarea "Enter text..." at bounding box center [551, 244] width 442 height 77
type textarea "surface conductivety"
click at [749, 330] on button "Submit" at bounding box center [736, 332] width 71 height 32
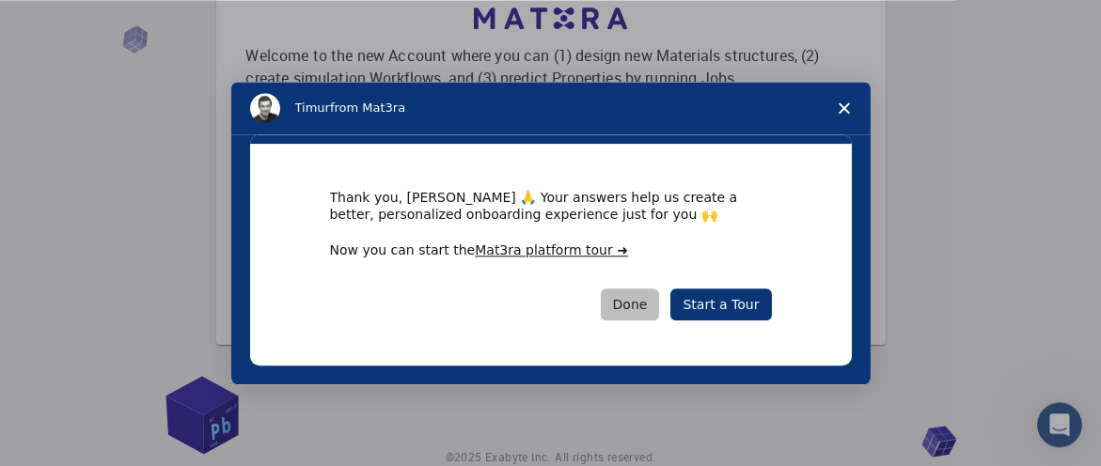
click at [630, 303] on button "Done" at bounding box center [630, 305] width 59 height 32
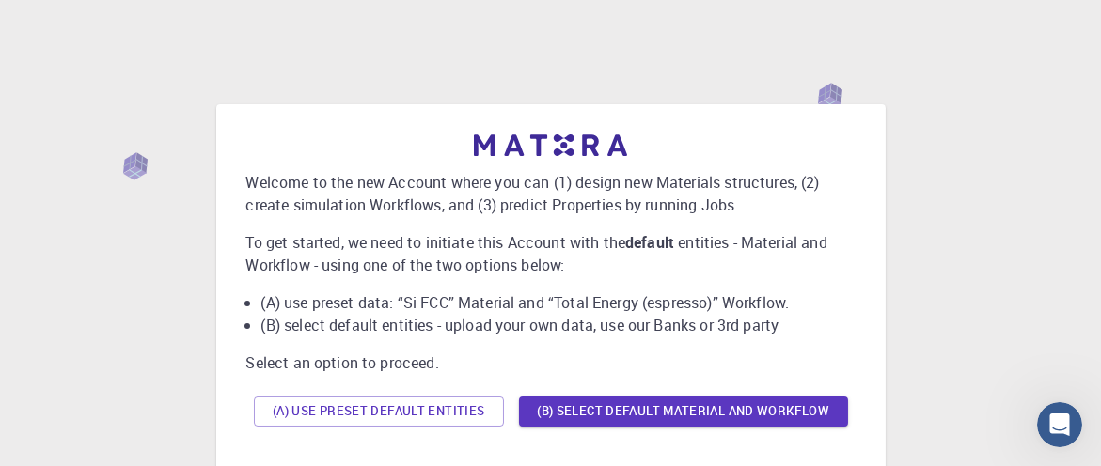
scroll to position [75, 0]
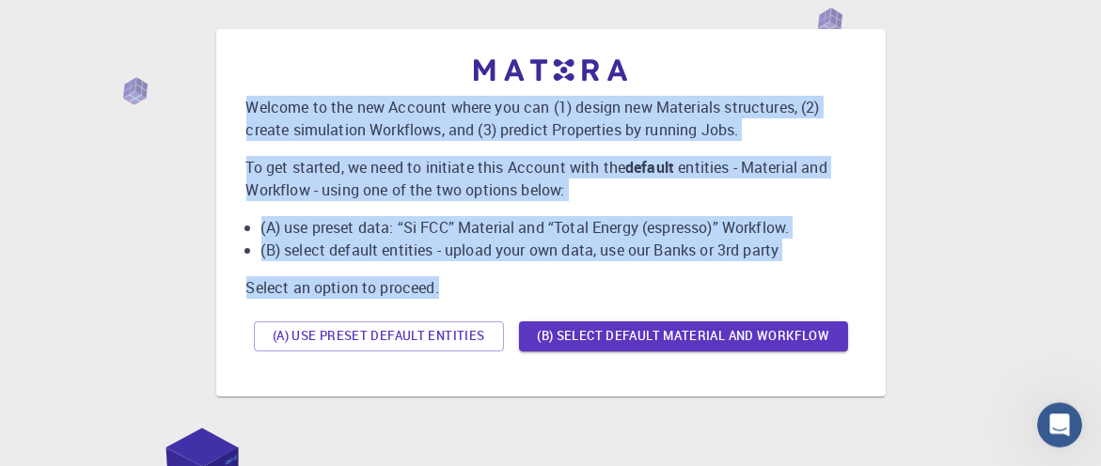
drag, startPoint x: 247, startPoint y: 102, endPoint x: 441, endPoint y: 289, distance: 269.3
click at [441, 289] on div "Welcome to the new Account where you can (1) design new Materials structures, (…" at bounding box center [550, 209] width 609 height 300
copy div "Welcome to the new Account where you can (1) design new Materials structures, (…"
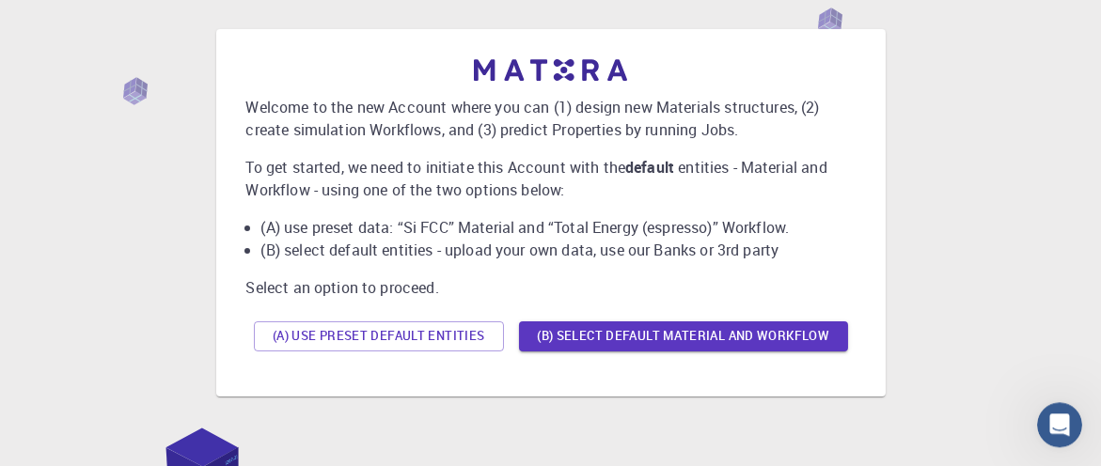
click at [952, 217] on div "Welcome to the new Account where you can (1) design new Materials structures, (…" at bounding box center [551, 212] width 1056 height 470
click at [439, 340] on button "(A) Use preset default entities" at bounding box center [379, 337] width 250 height 30
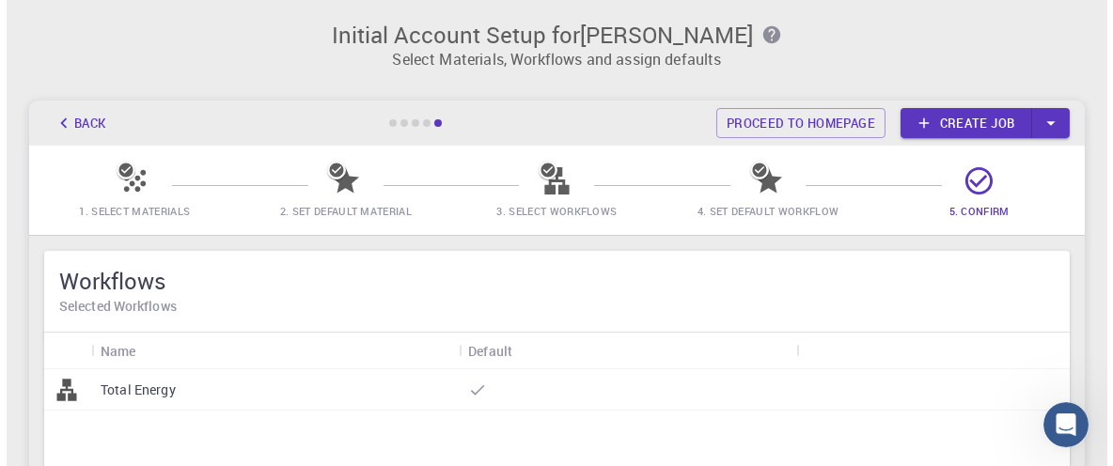
scroll to position [0, 0]
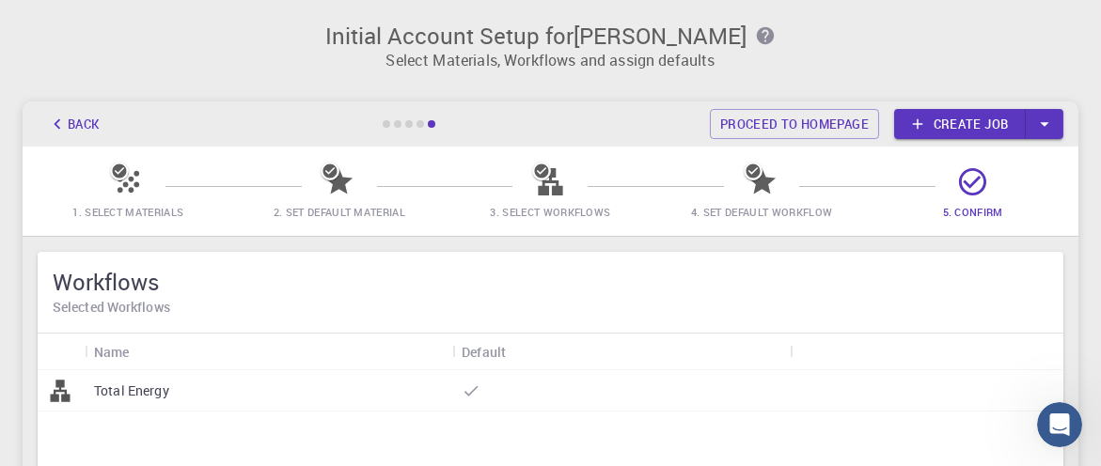
click at [140, 394] on p "Total Energy" at bounding box center [131, 391] width 75 height 19
